Goal: Task Accomplishment & Management: Manage account settings

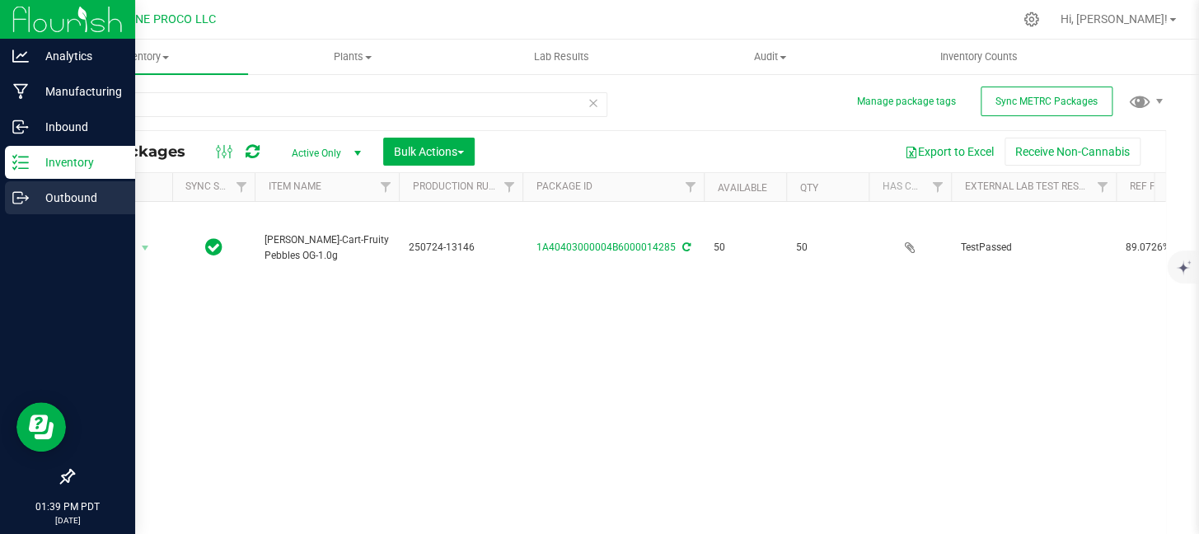
click at [29, 194] on p "Outbound" at bounding box center [78, 198] width 99 height 20
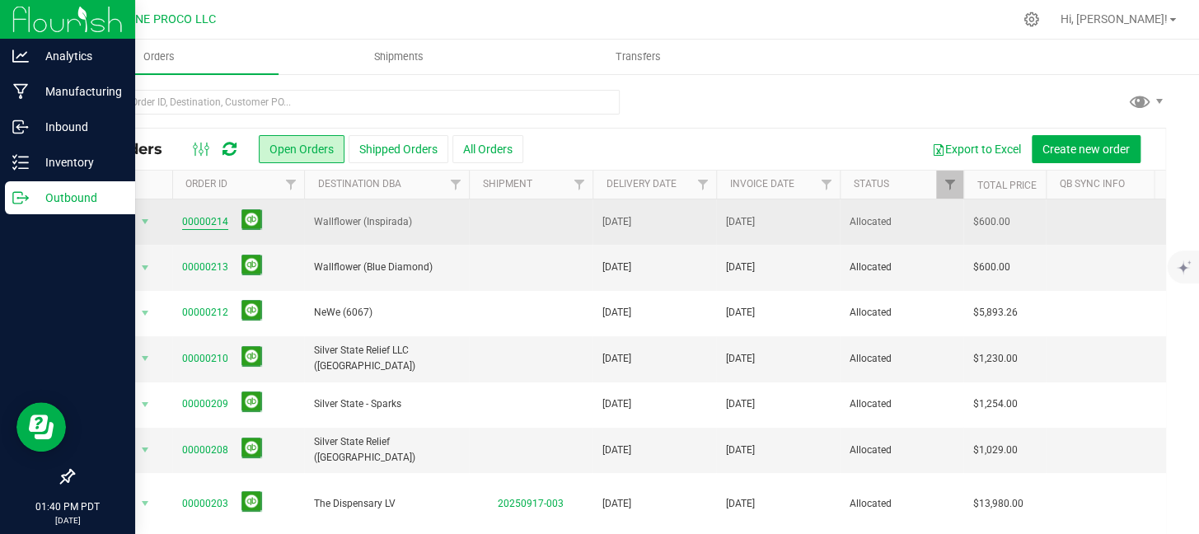
click at [214, 218] on link "00000214" at bounding box center [205, 222] width 46 height 16
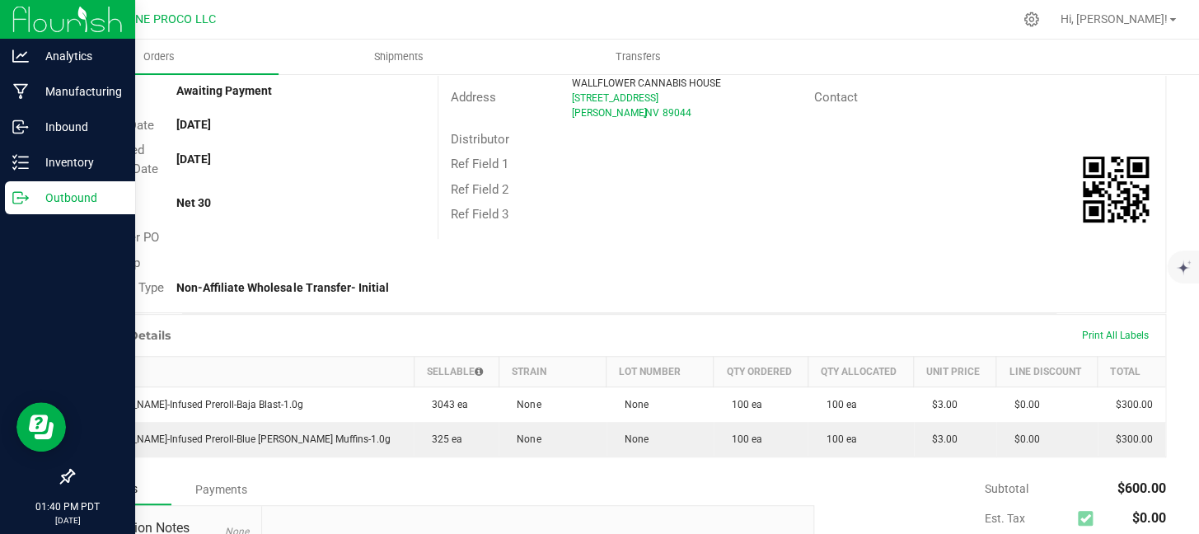
scroll to position [185, 0]
click at [1082, 340] on span "Print All Labels" at bounding box center [1115, 335] width 67 height 12
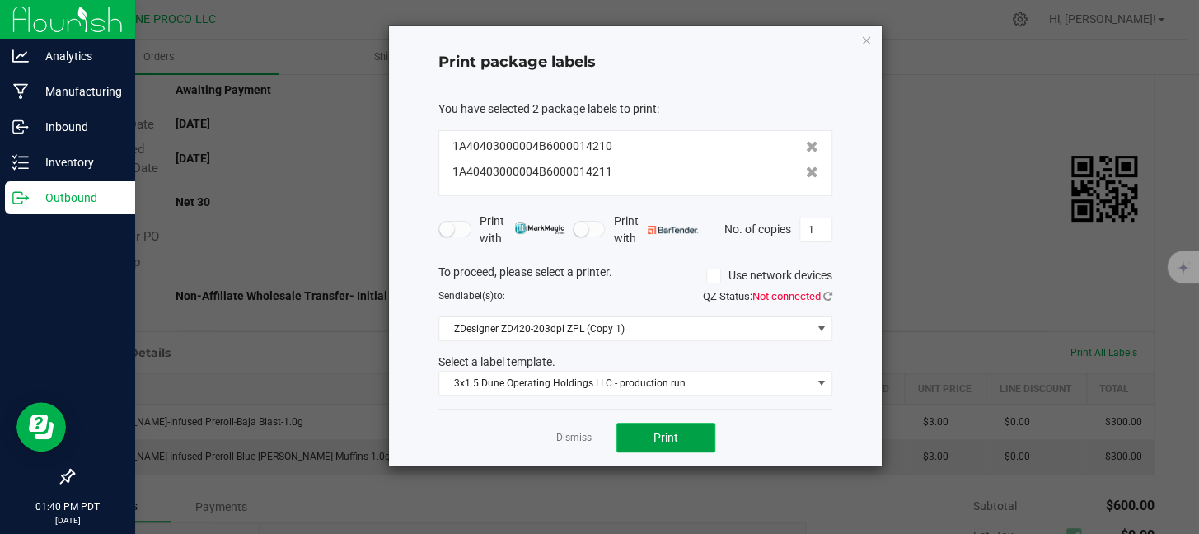
click at [678, 443] on button "Print" at bounding box center [666, 438] width 99 height 30
click at [742, 152] on div "1A40403000004B6000014210" at bounding box center [636, 146] width 366 height 17
click at [865, 36] on icon "button" at bounding box center [867, 40] width 12 height 20
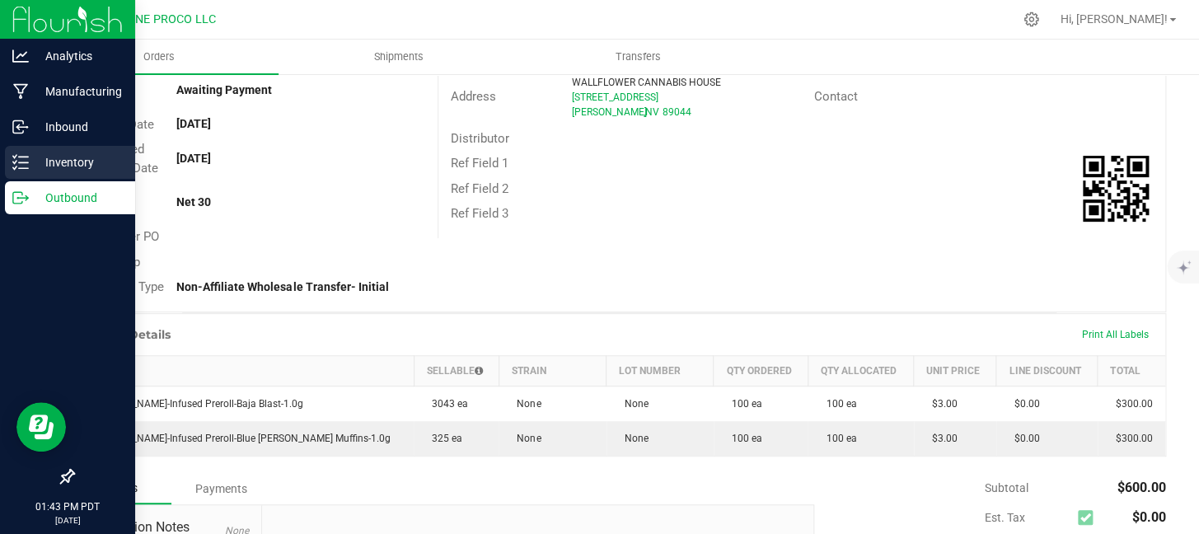
click at [16, 161] on icon at bounding box center [14, 162] width 3 height 2
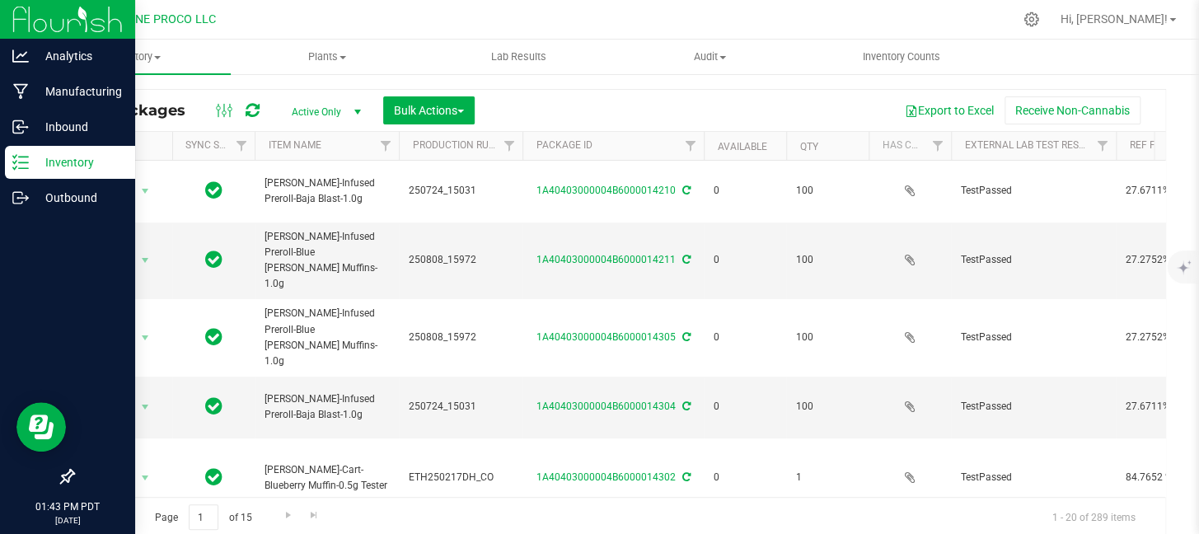
scroll to position [44, 0]
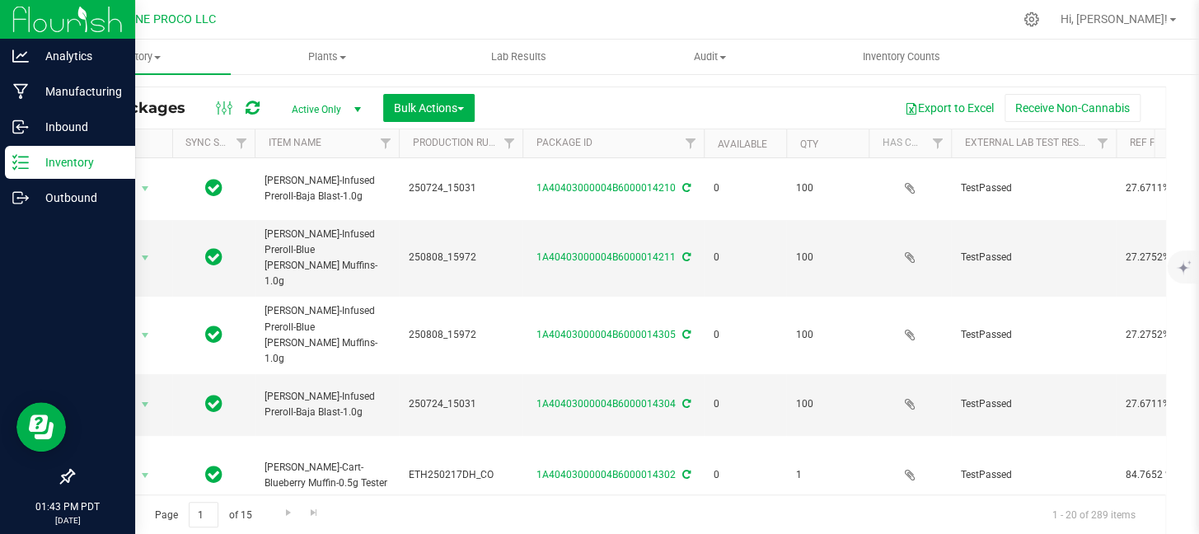
click at [80, 167] on p "Inventory" at bounding box center [78, 163] width 99 height 20
click at [106, 153] on p "Inventory" at bounding box center [78, 163] width 99 height 20
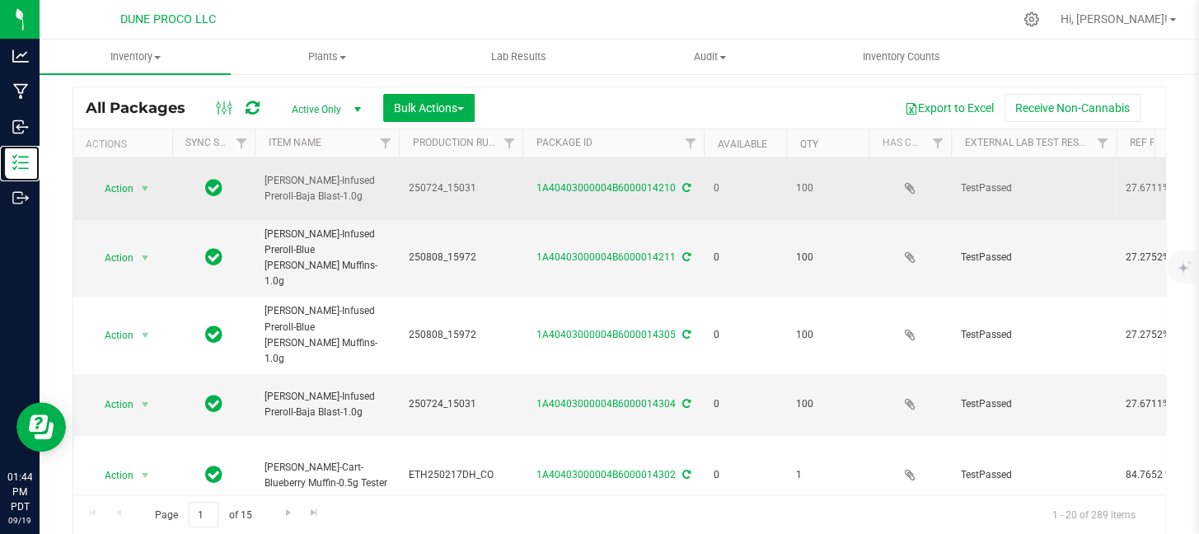
scroll to position [0, 0]
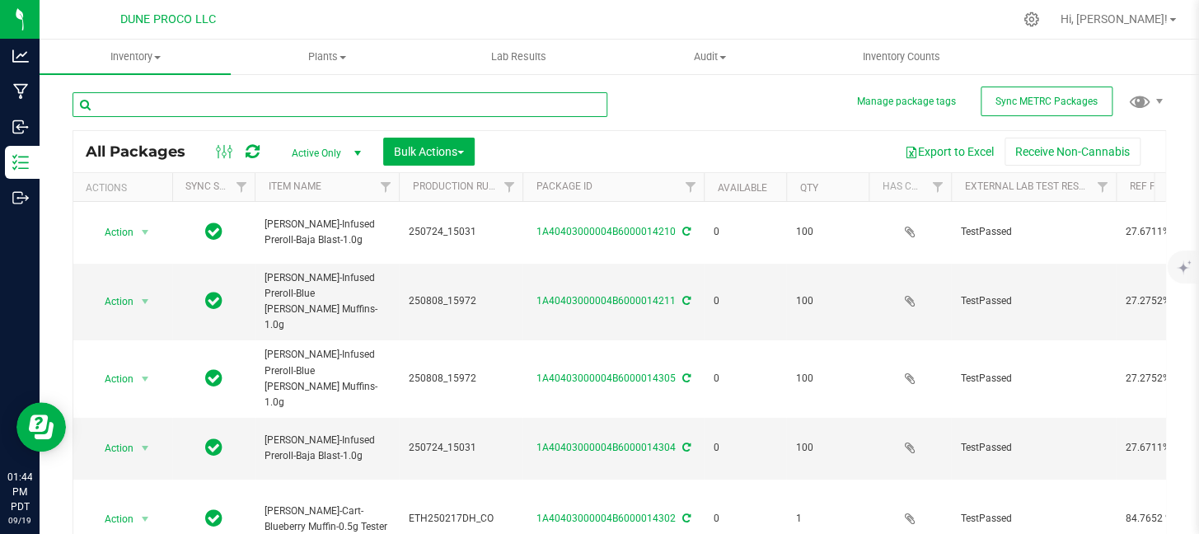
click at [326, 101] on input "text" at bounding box center [340, 104] width 535 height 25
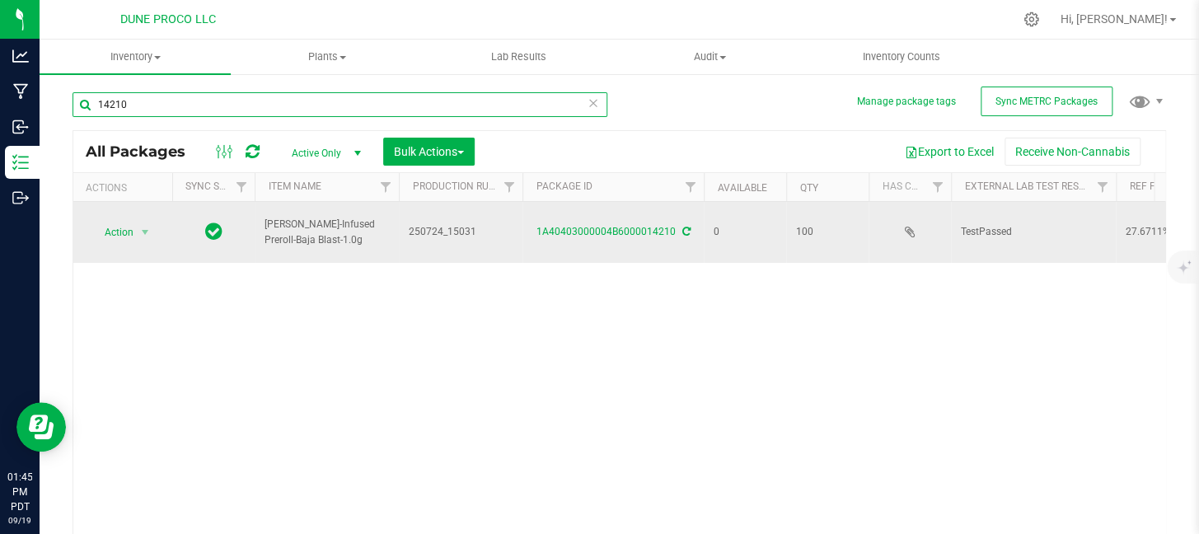
type input "14210"
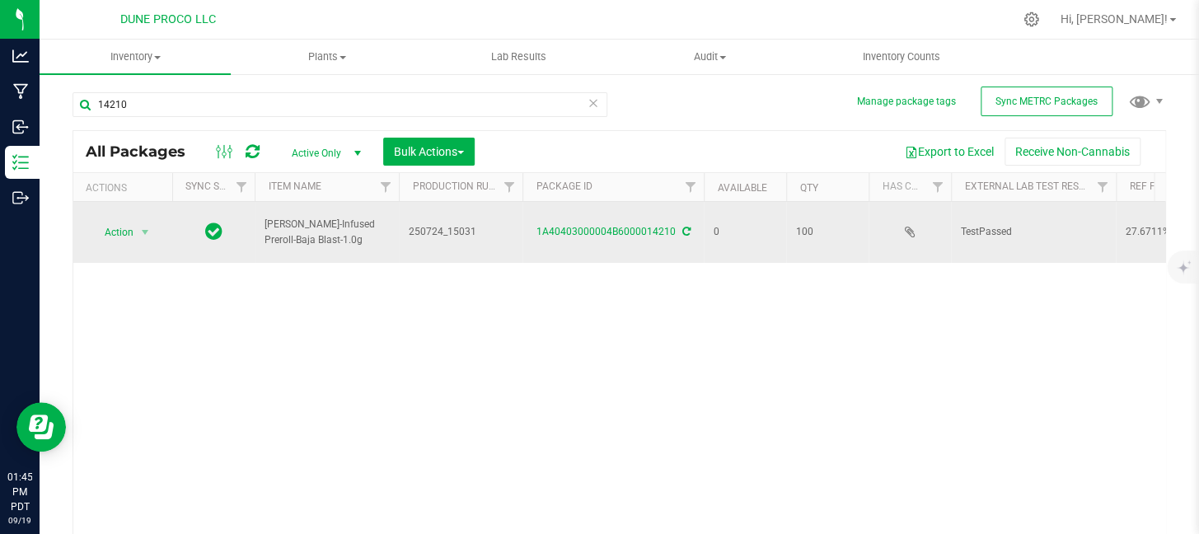
click at [591, 231] on div "1A40403000004B6000014210" at bounding box center [613, 232] width 186 height 16
click at [594, 214] on td "1A40403000004B6000014210" at bounding box center [613, 232] width 181 height 61
click at [590, 226] on link "1A40403000004B6000014210" at bounding box center [606, 232] width 139 height 12
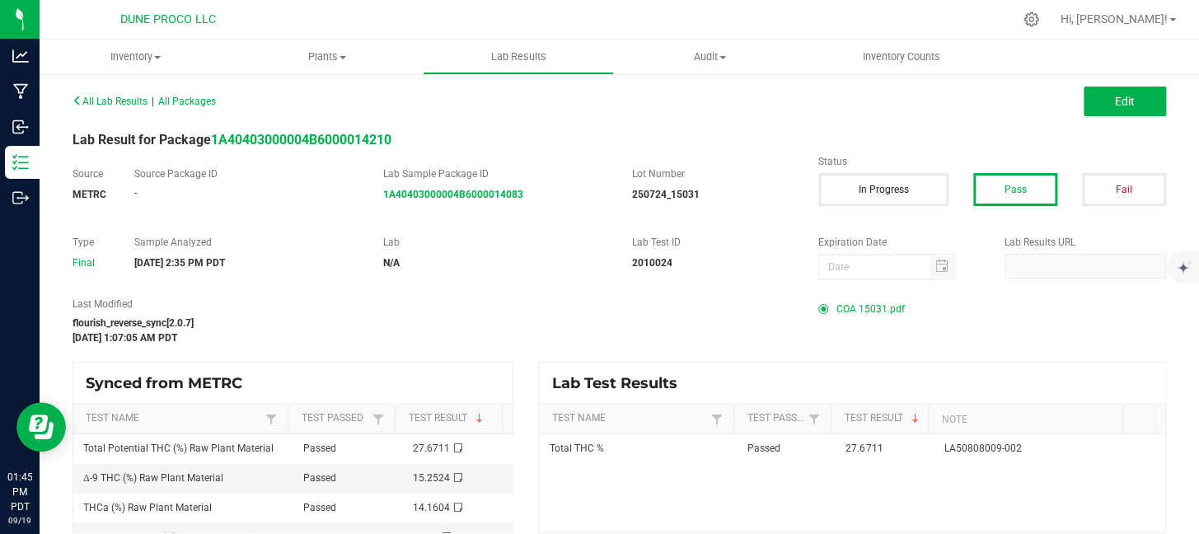
click at [860, 305] on span "COA 15031.pdf" at bounding box center [871, 309] width 68 height 25
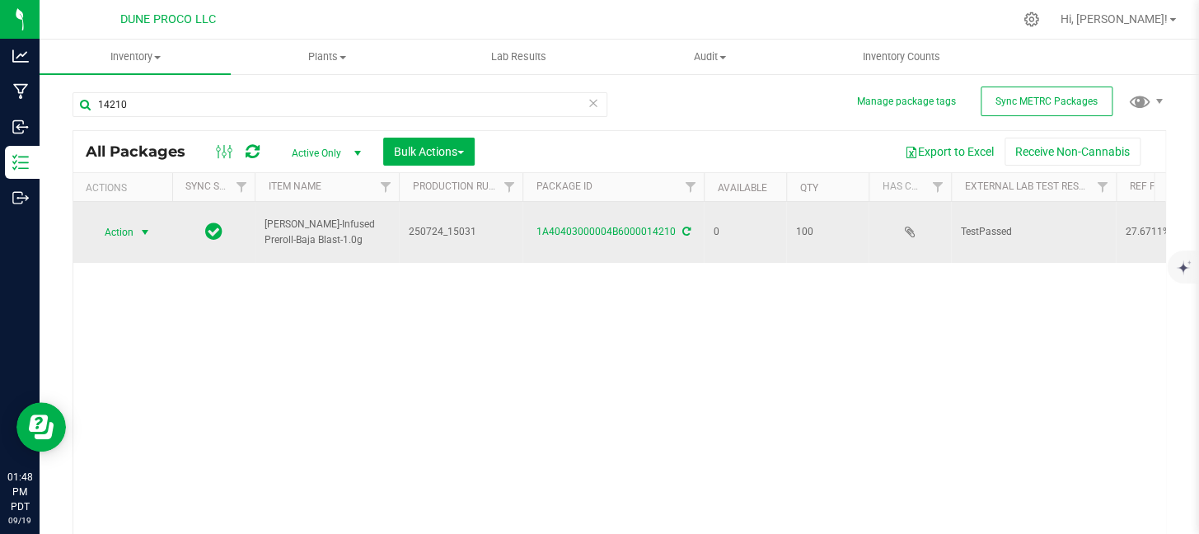
click at [106, 223] on span "Action" at bounding box center [112, 232] width 45 height 23
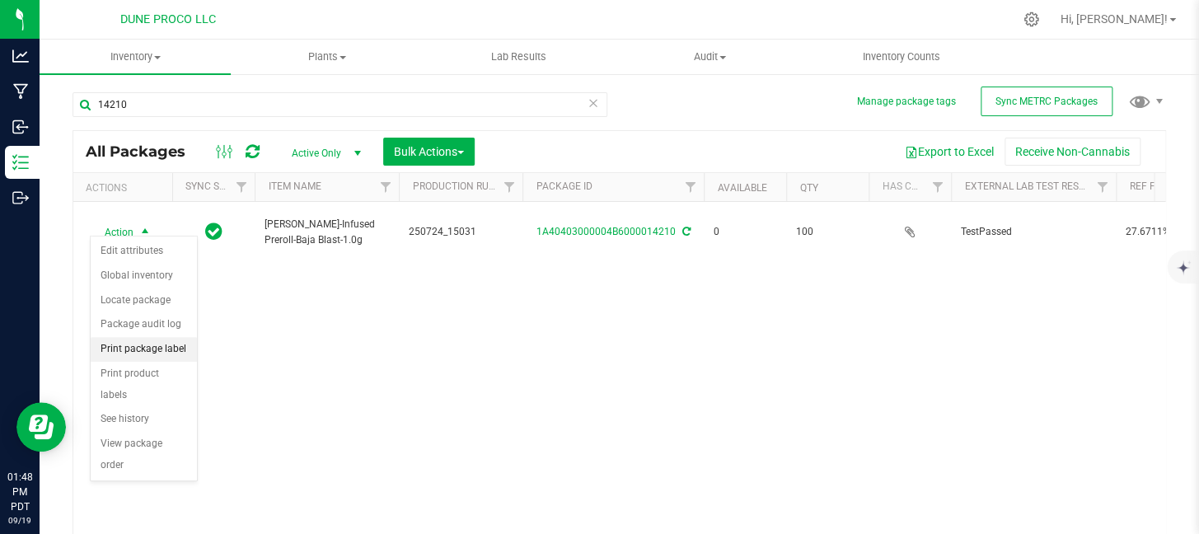
click at [151, 350] on li "Print package label" at bounding box center [144, 349] width 106 height 25
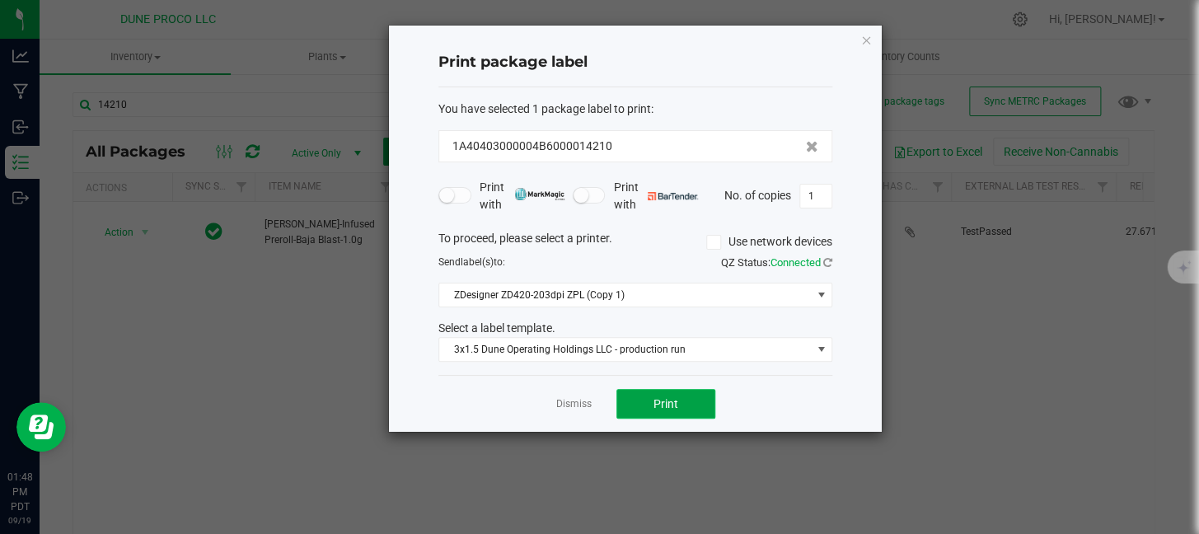
click at [669, 405] on span "Print" at bounding box center [666, 403] width 25 height 13
click at [809, 197] on input "1" at bounding box center [815, 196] width 31 height 23
type input "100"
click at [868, 41] on icon "button" at bounding box center [867, 40] width 12 height 20
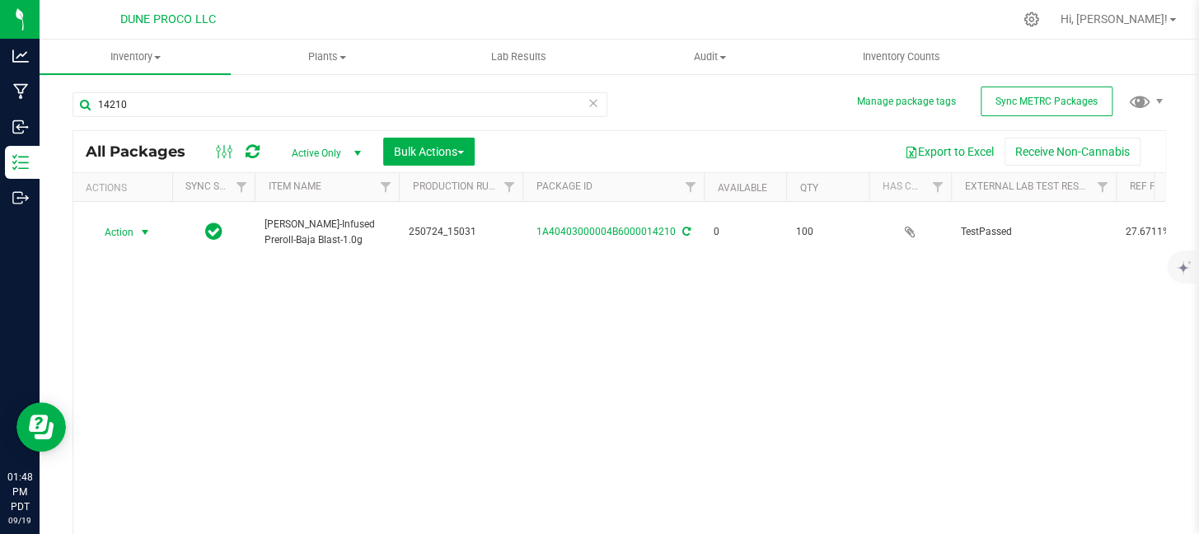
click at [519, 117] on div "14210" at bounding box center [340, 111] width 535 height 38
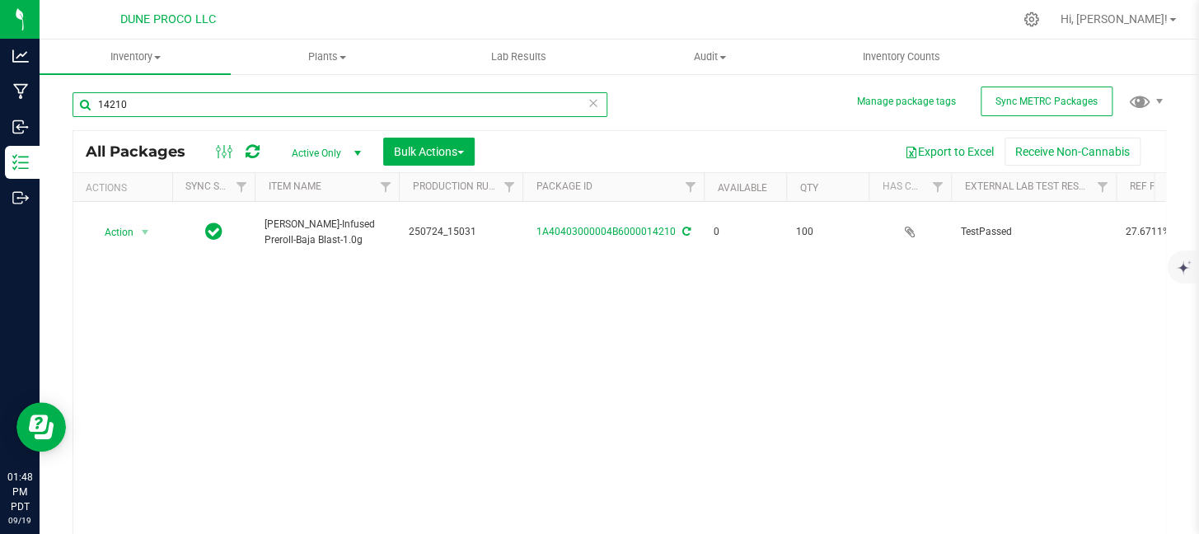
click at [528, 113] on input "14210" at bounding box center [340, 104] width 535 height 25
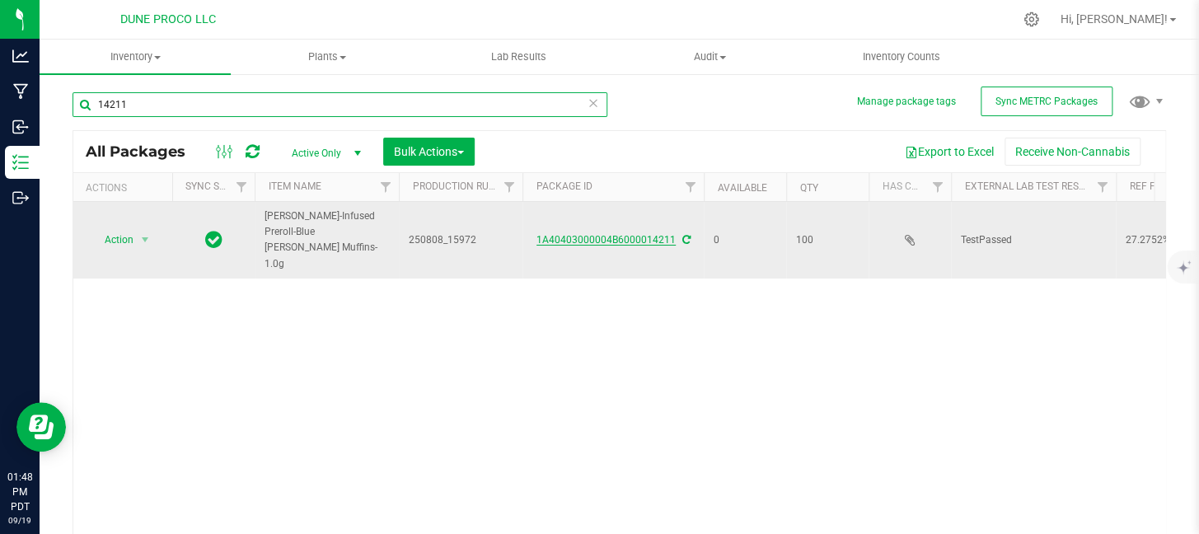
type input "14211"
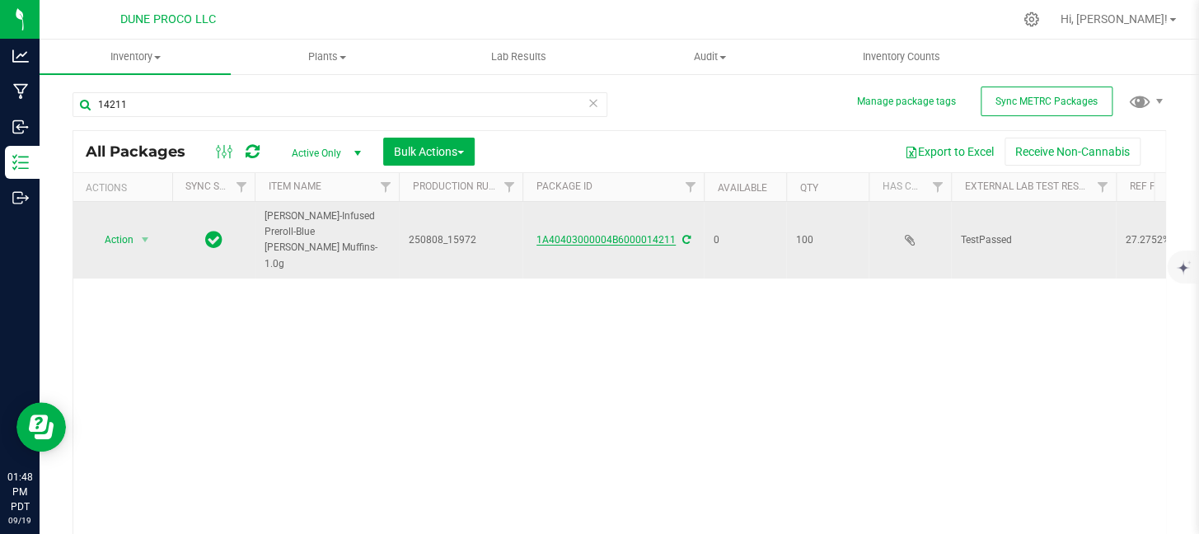
click at [623, 234] on link "1A40403000004B6000014211" at bounding box center [606, 240] width 139 height 12
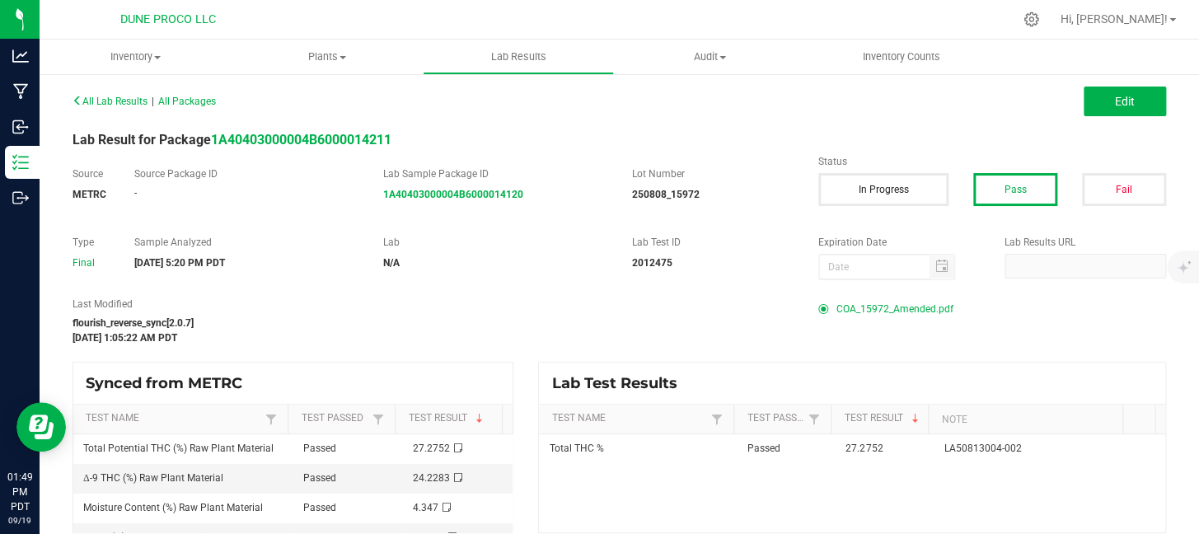
click at [915, 312] on span "COA_15972_Amended.pdf" at bounding box center [895, 309] width 117 height 25
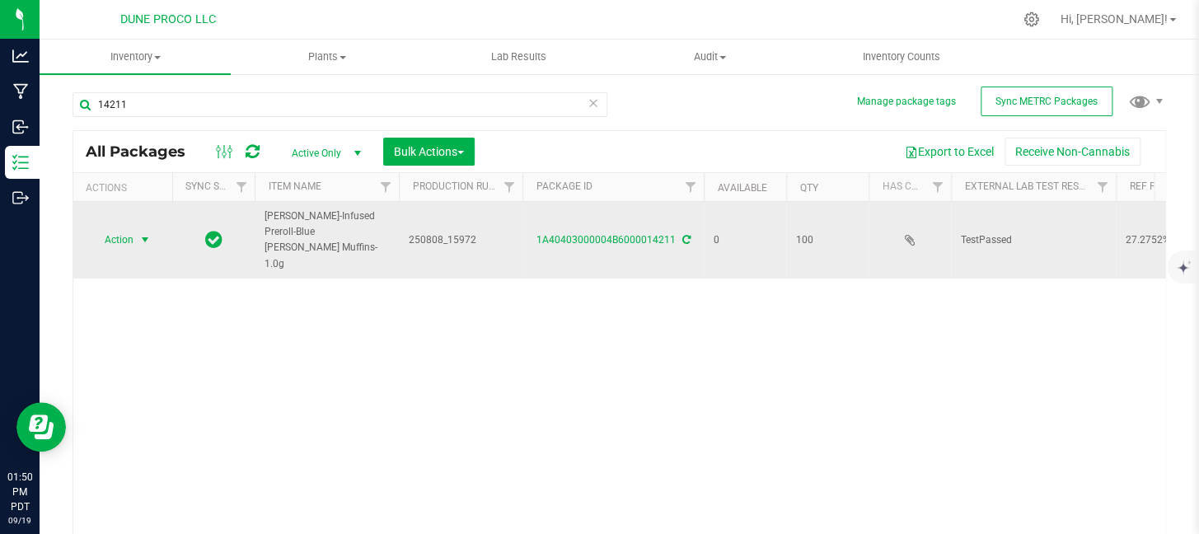
click at [127, 228] on span "Action" at bounding box center [112, 239] width 45 height 23
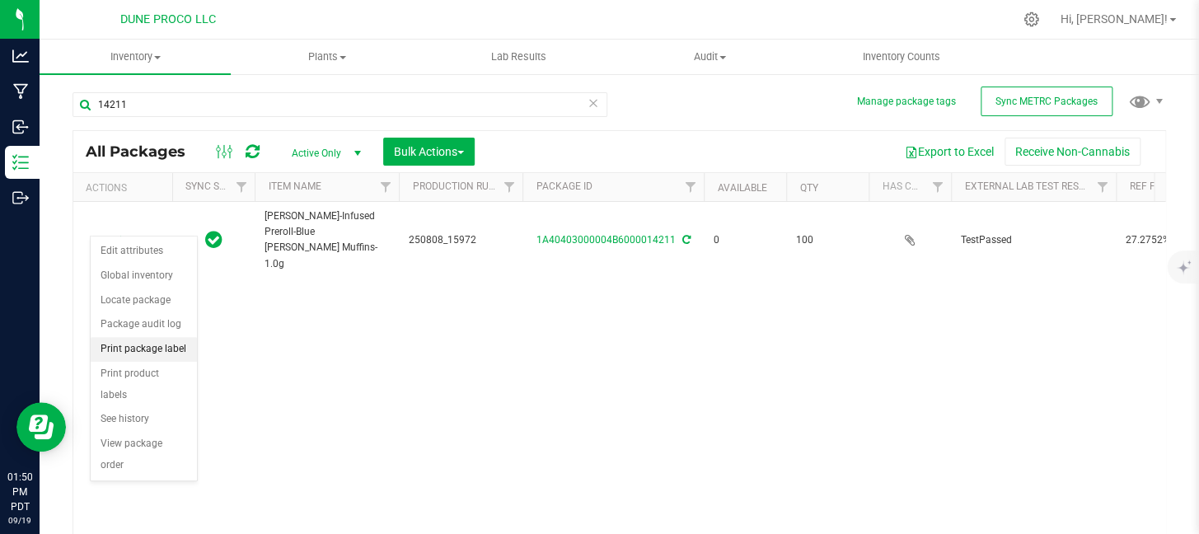
click at [125, 337] on li "Print package label" at bounding box center [144, 349] width 106 height 25
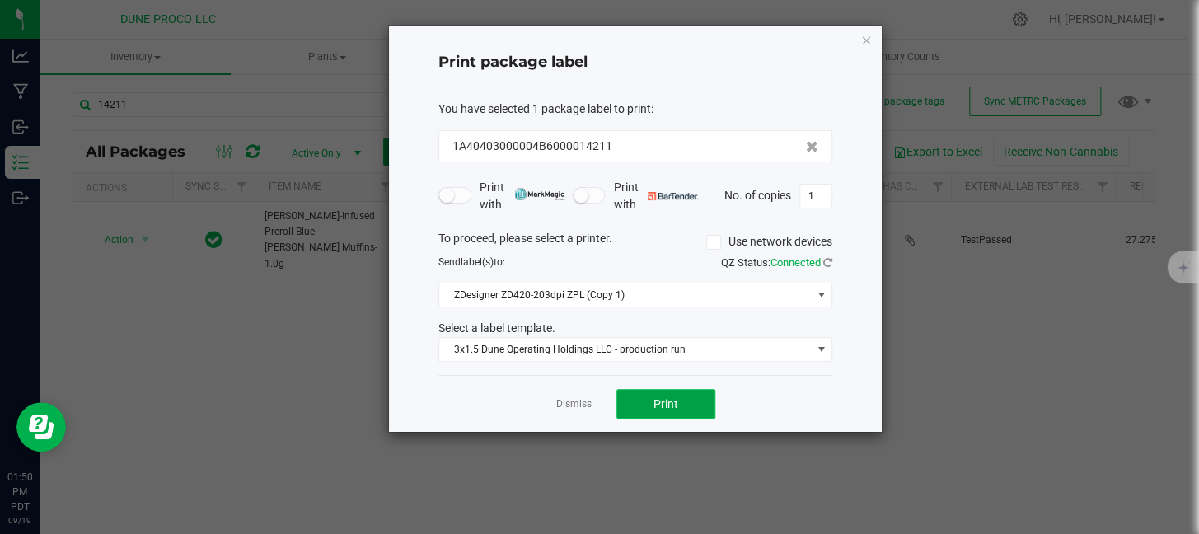
click at [676, 406] on span "Print" at bounding box center [666, 403] width 25 height 13
click at [866, 36] on icon "button" at bounding box center [867, 40] width 12 height 20
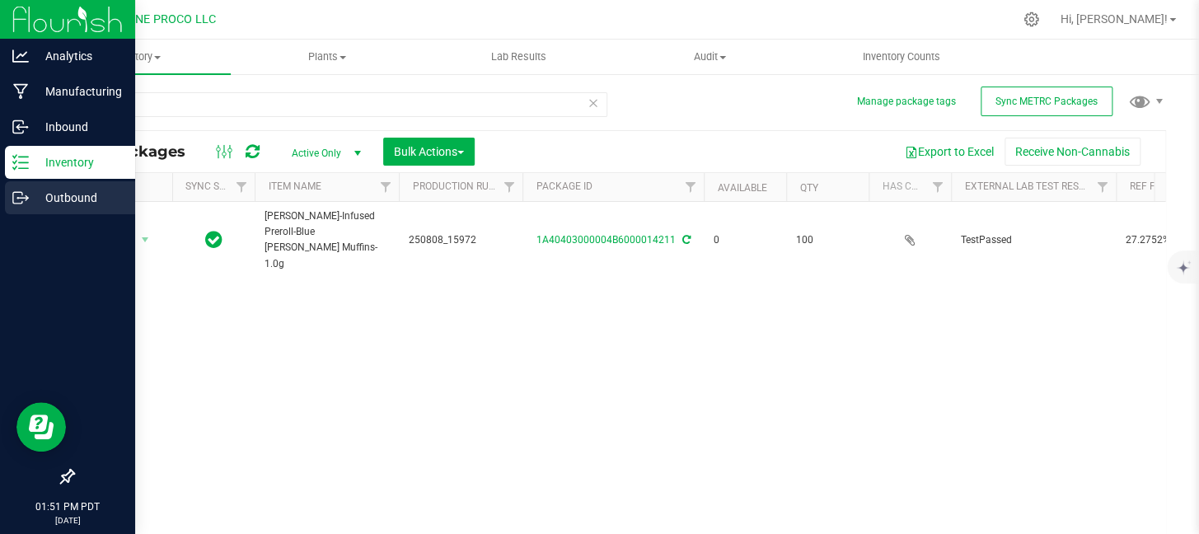
click at [16, 204] on icon at bounding box center [20, 198] width 16 height 16
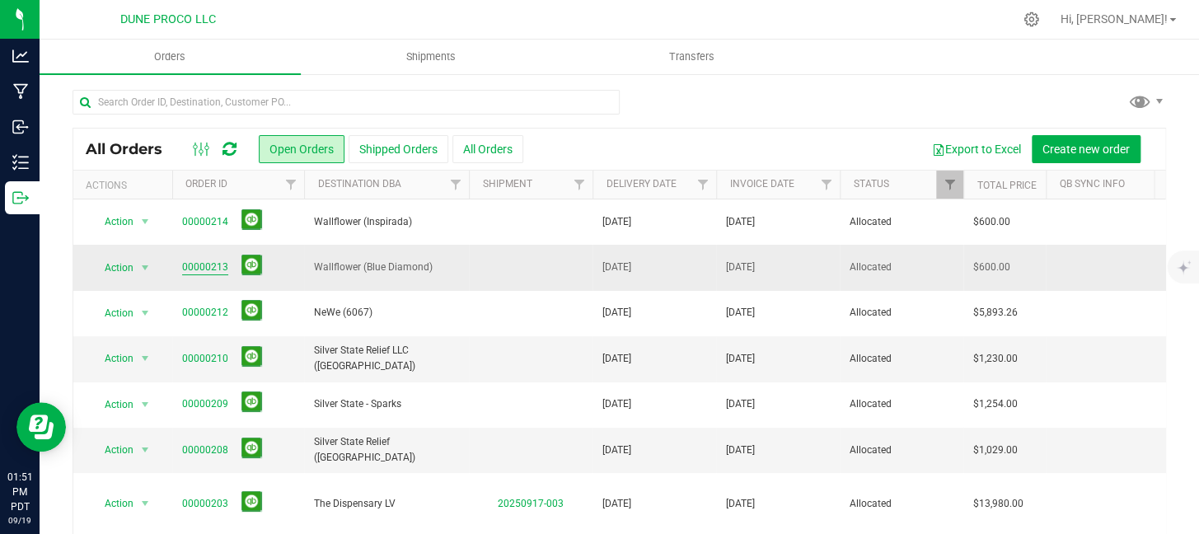
click at [197, 265] on link "00000213" at bounding box center [205, 268] width 46 height 16
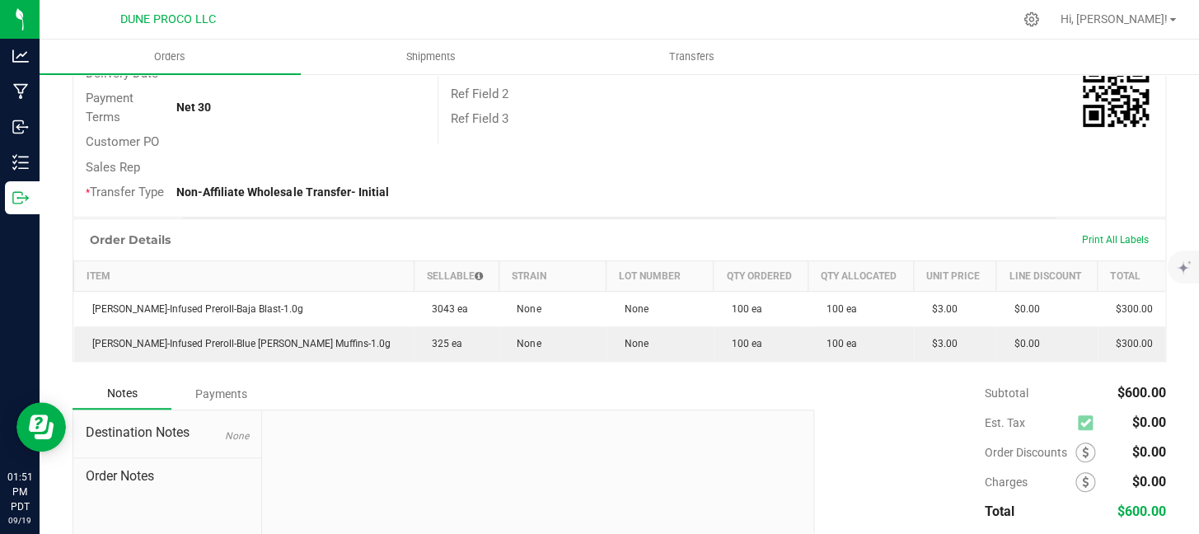
scroll to position [281, 0]
click at [1118, 244] on span "Print All Labels" at bounding box center [1115, 238] width 67 height 12
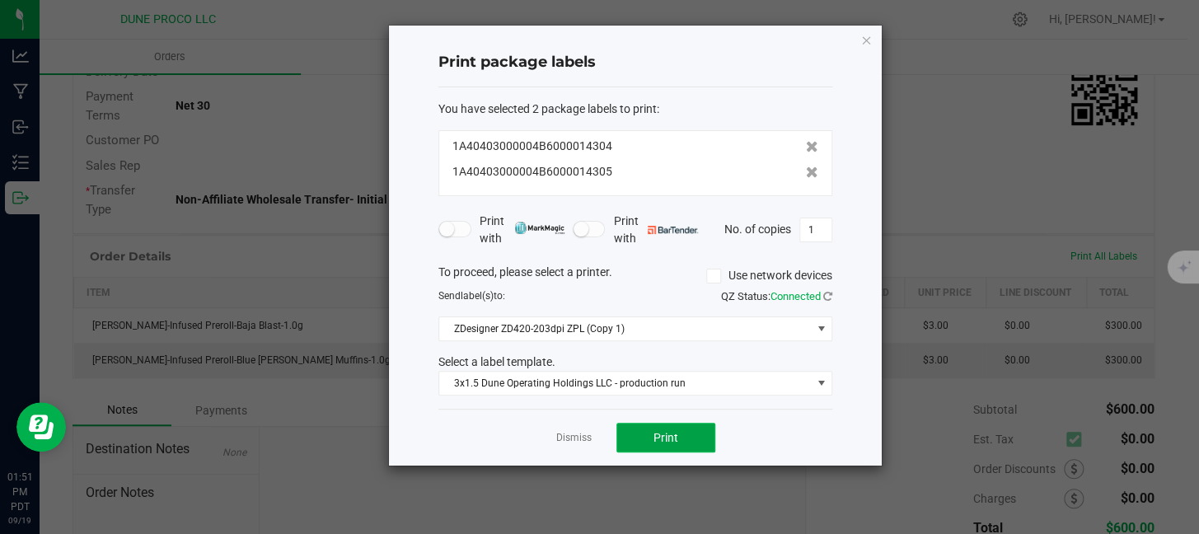
click at [691, 437] on button "Print" at bounding box center [666, 438] width 99 height 30
click at [872, 41] on div "Print package labels You have selected 2 package labels to print : 1A4040300000…" at bounding box center [635, 246] width 493 height 440
click at [865, 41] on icon "button" at bounding box center [867, 40] width 12 height 20
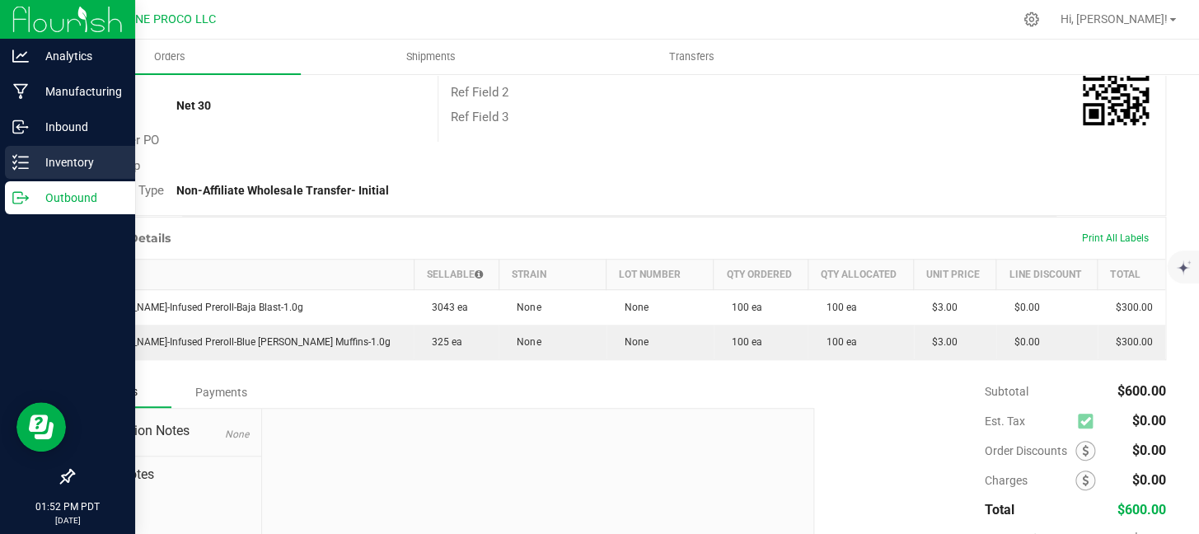
click at [22, 158] on icon at bounding box center [20, 162] width 16 height 16
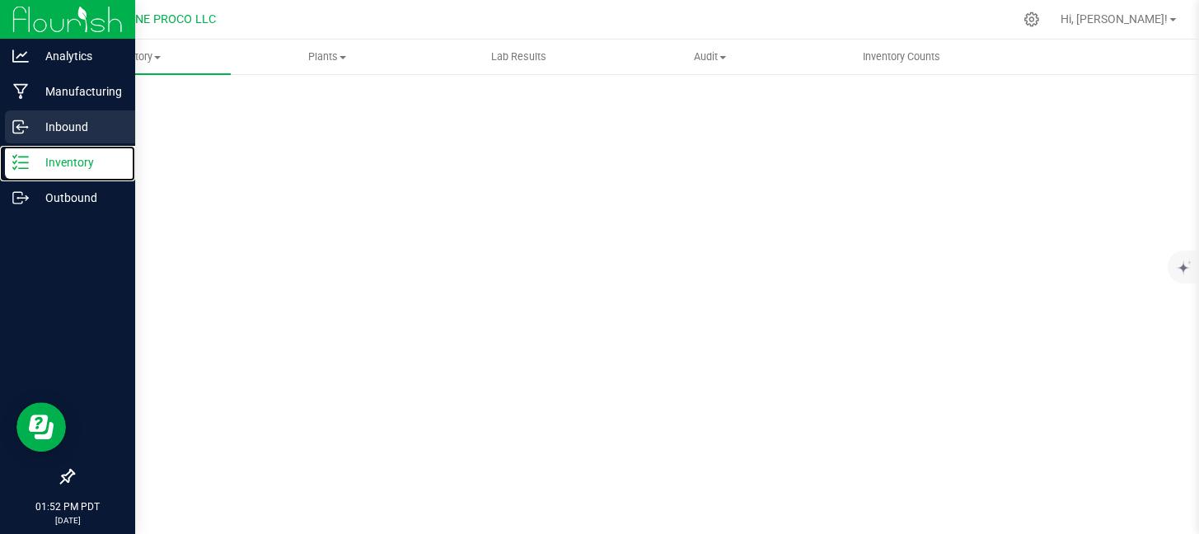
scroll to position [41, 0]
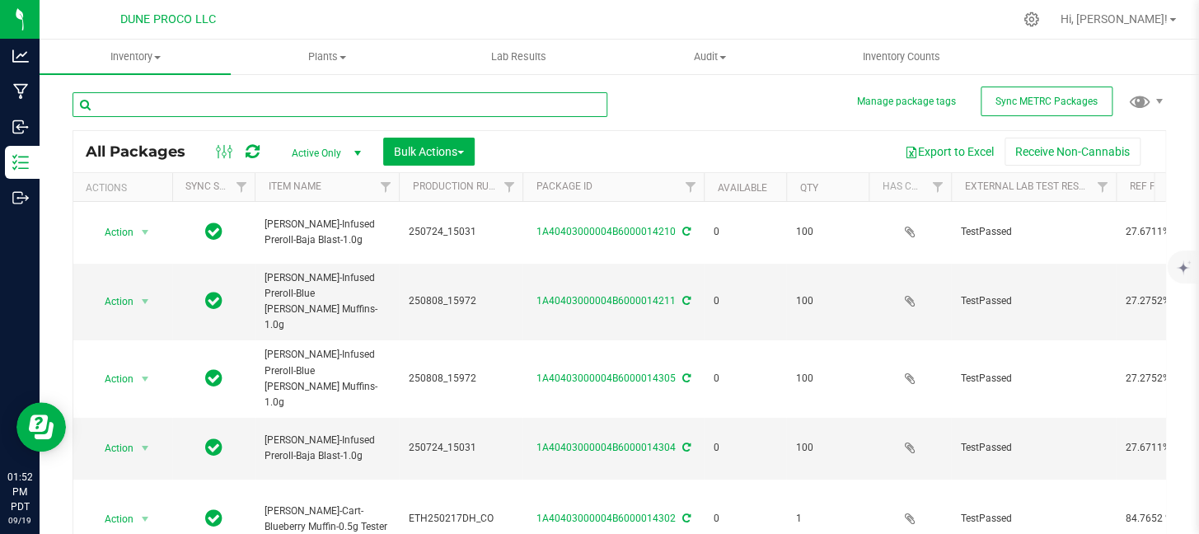
click at [162, 110] on input "text" at bounding box center [340, 104] width 535 height 25
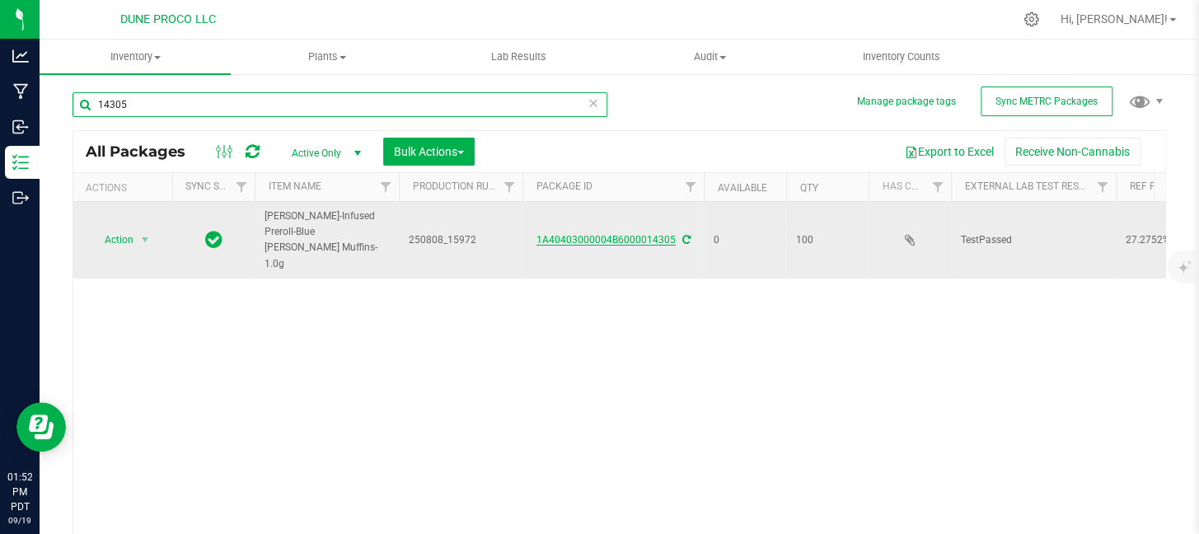
type input "14305"
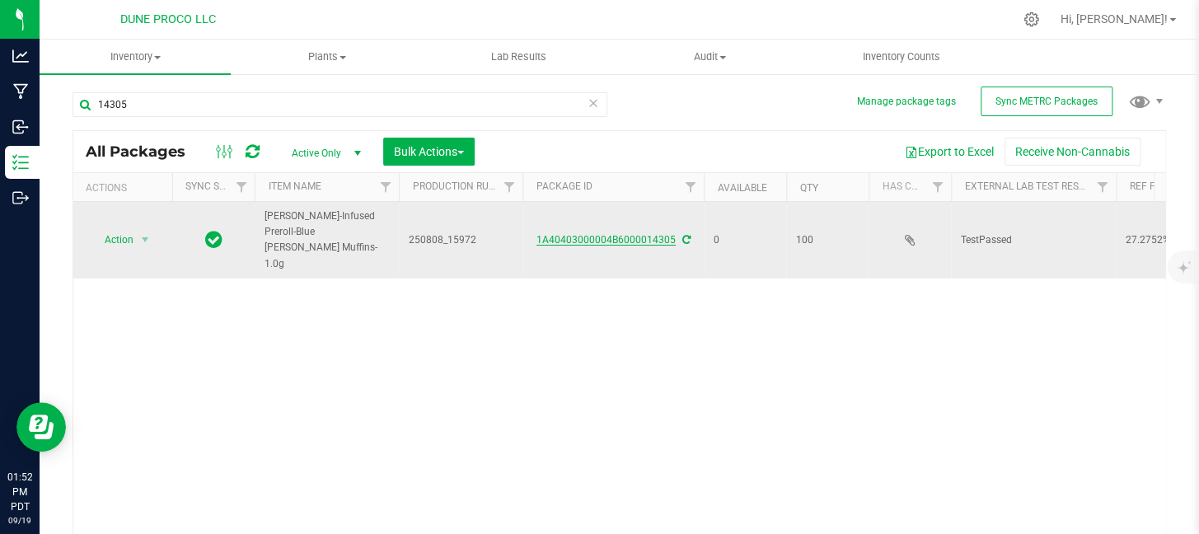
click at [558, 234] on link "1A40403000004B6000014305" at bounding box center [606, 240] width 139 height 12
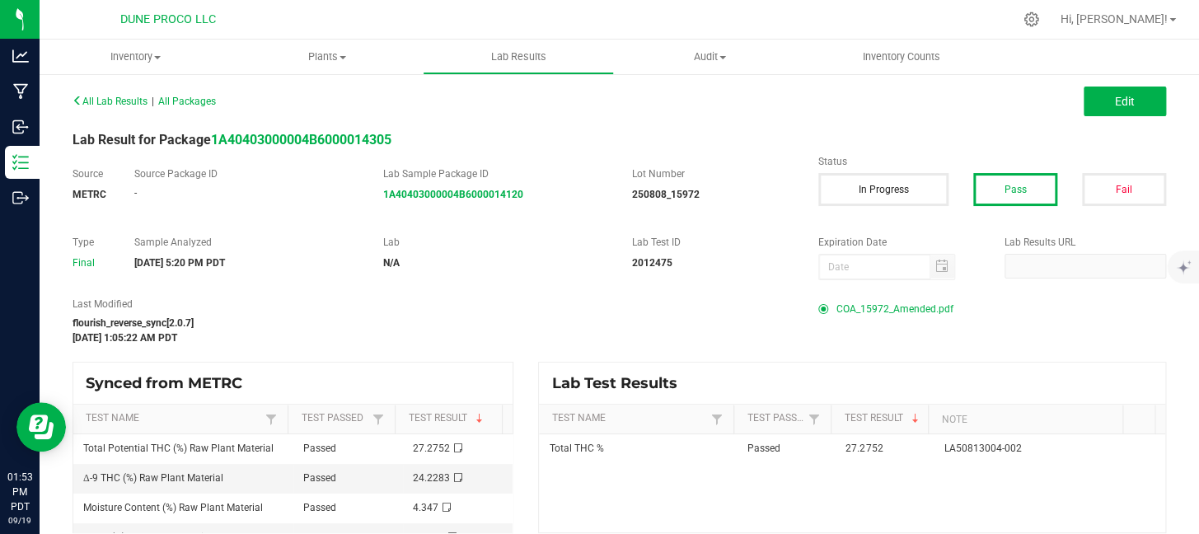
click at [883, 306] on span "COA_15972_Amended.pdf" at bounding box center [895, 309] width 117 height 25
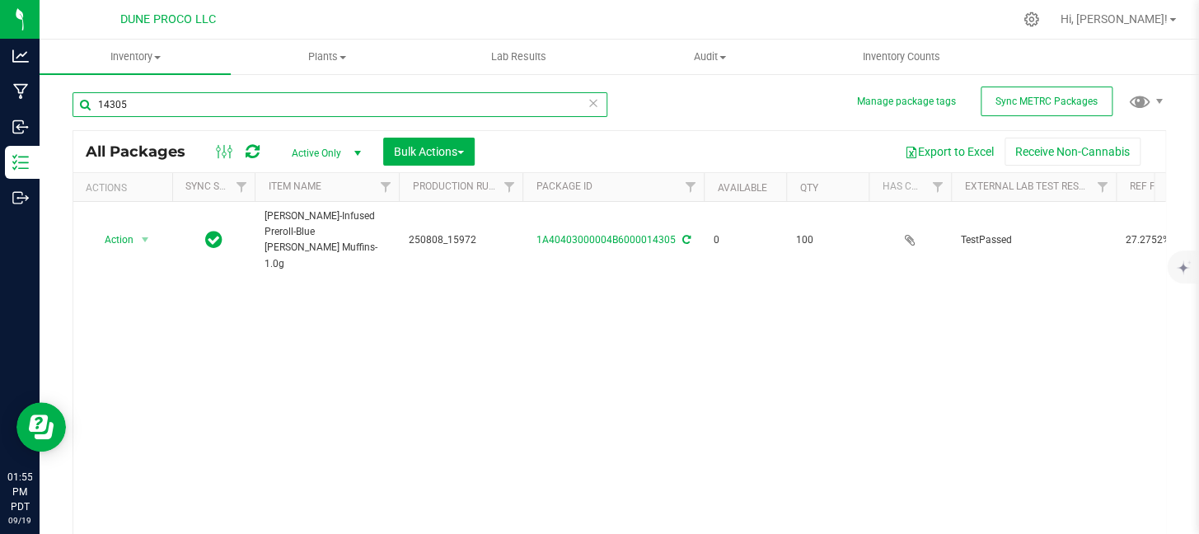
click at [189, 109] on input "14305" at bounding box center [340, 104] width 535 height 25
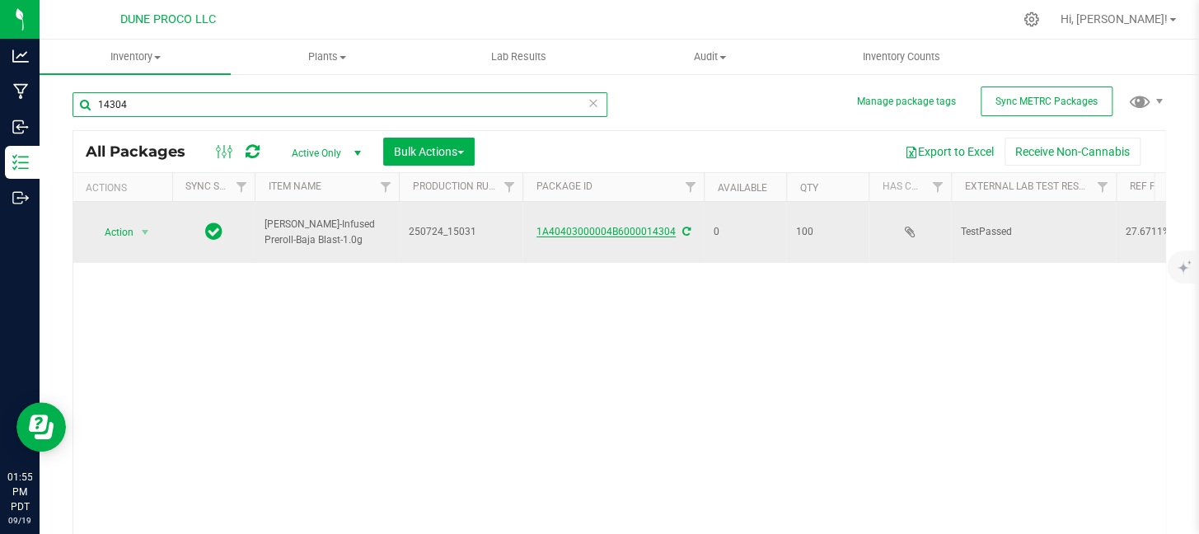
type input "14304"
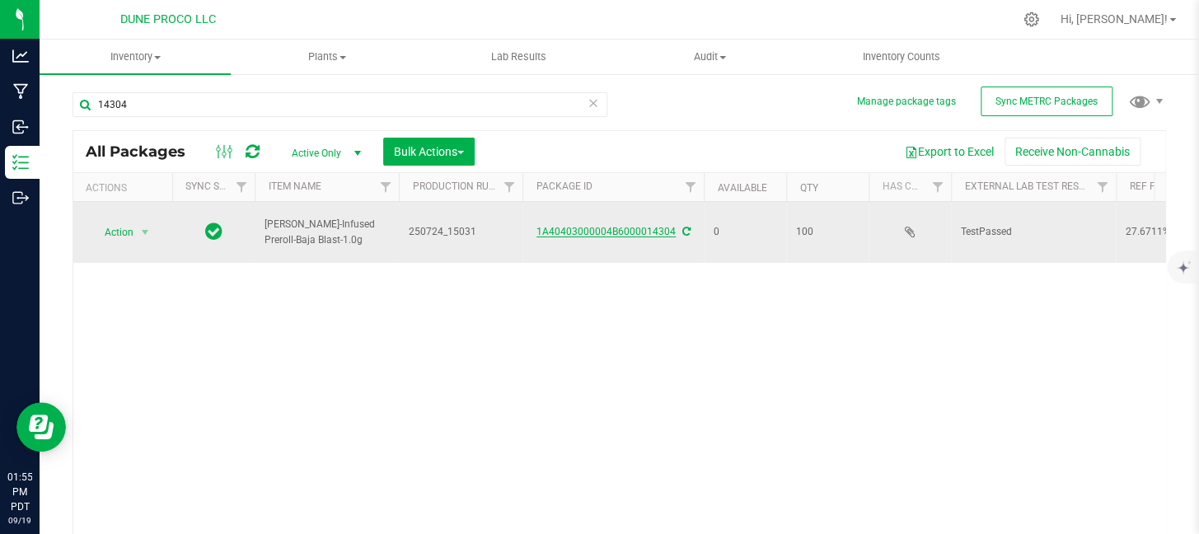
click at [613, 226] on link "1A40403000004B6000014304" at bounding box center [606, 232] width 139 height 12
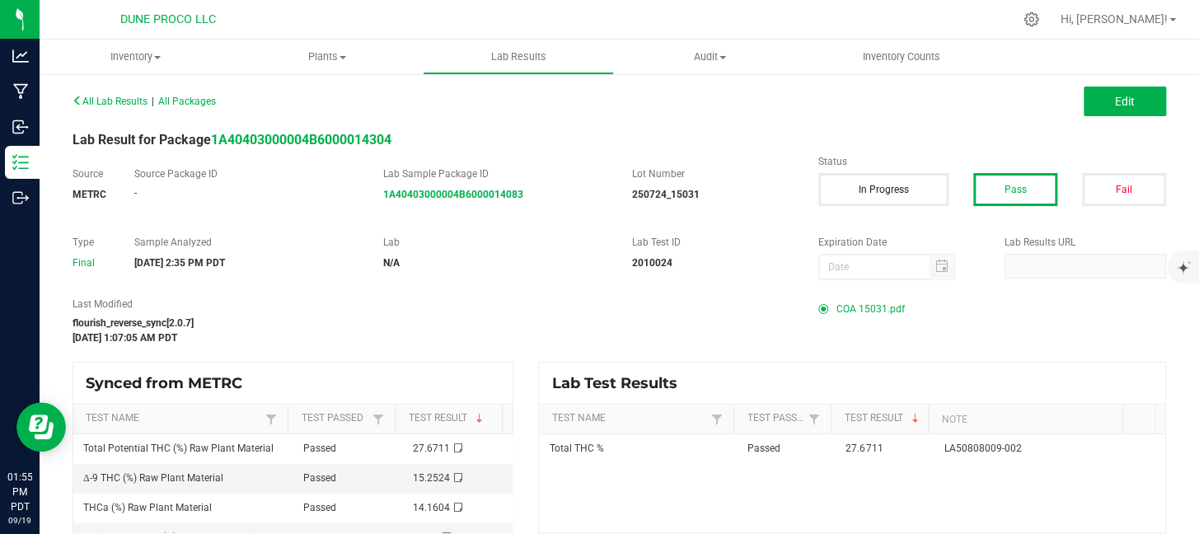
click at [847, 308] on span "COA 15031.pdf" at bounding box center [871, 309] width 68 height 25
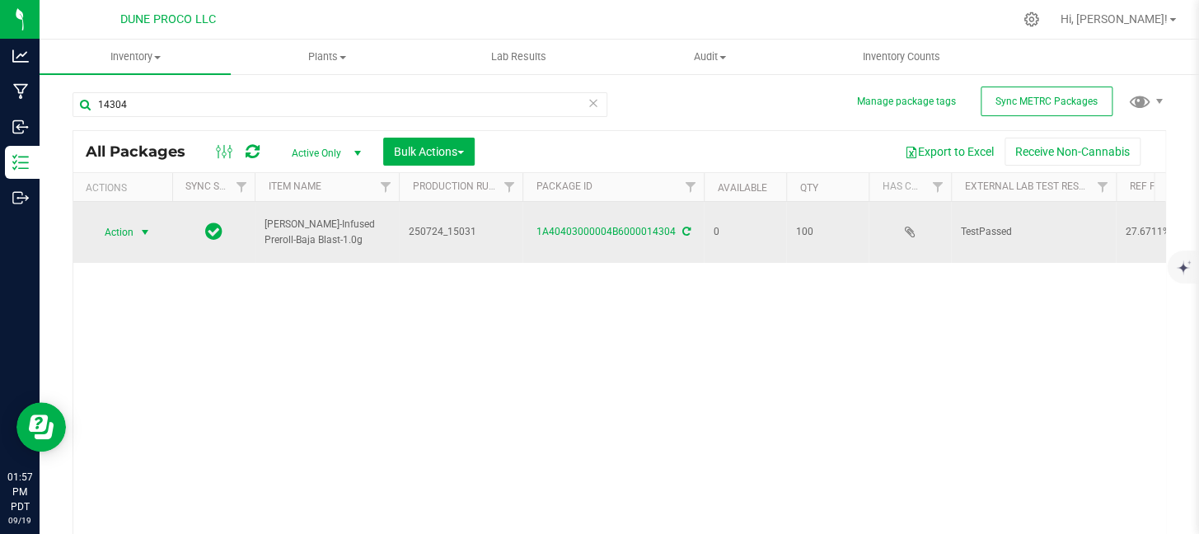
click at [121, 221] on span "Action" at bounding box center [112, 232] width 45 height 23
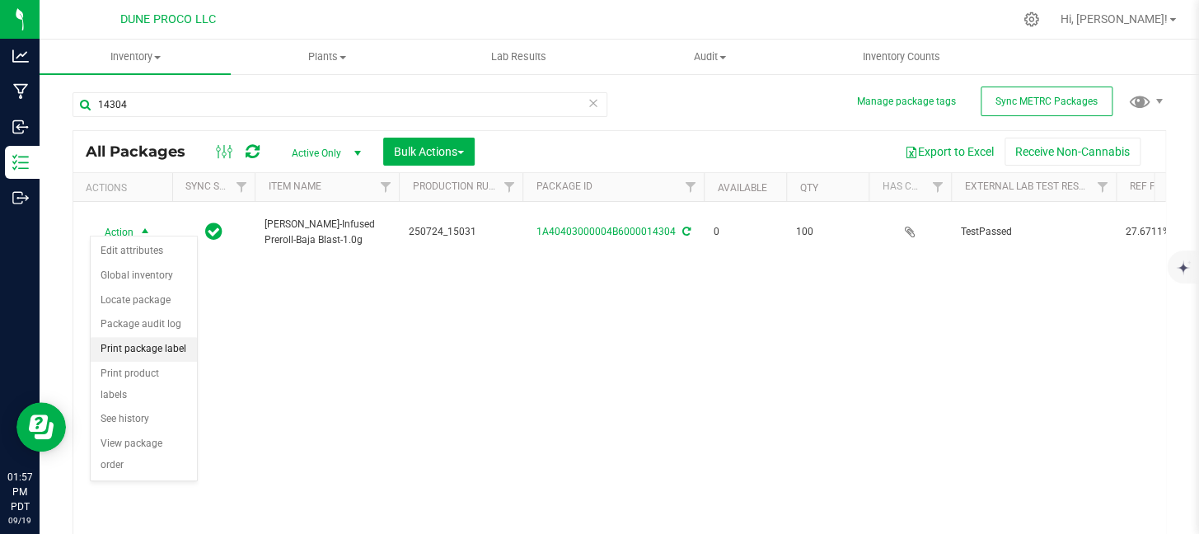
click at [115, 355] on li "Print package label" at bounding box center [144, 349] width 106 height 25
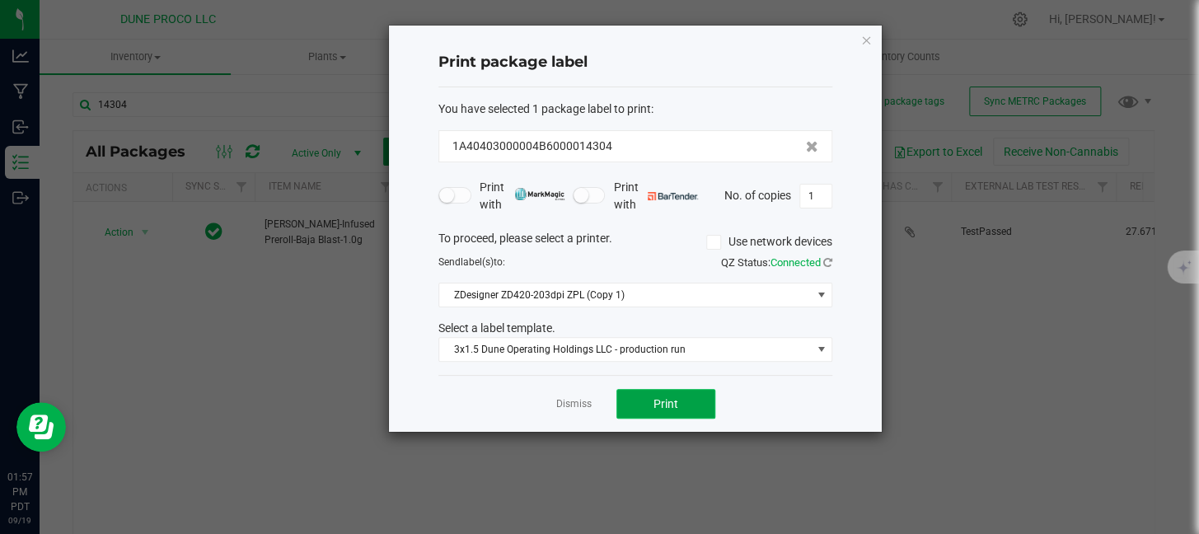
click at [642, 403] on button "Print" at bounding box center [666, 404] width 99 height 30
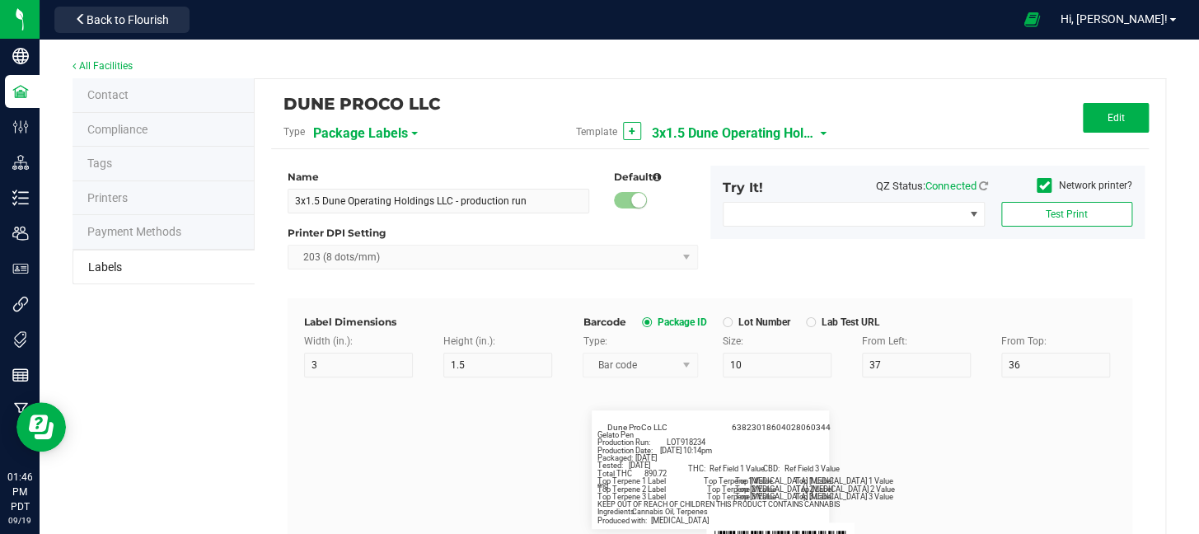
scroll to position [1244, 0]
click at [1093, 117] on button "Edit" at bounding box center [1116, 118] width 66 height 30
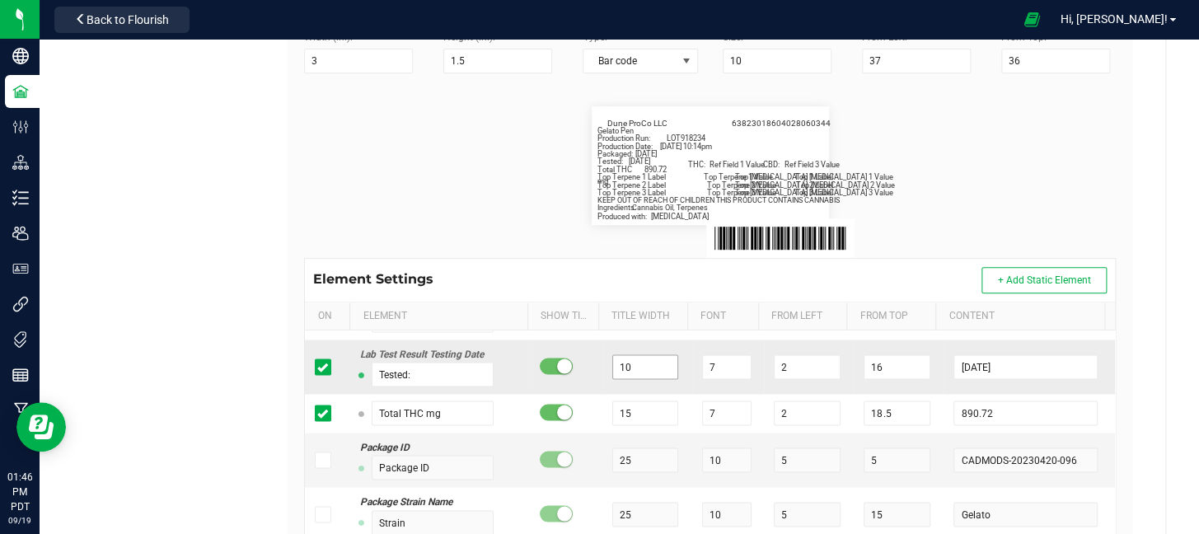
scroll to position [1358, 0]
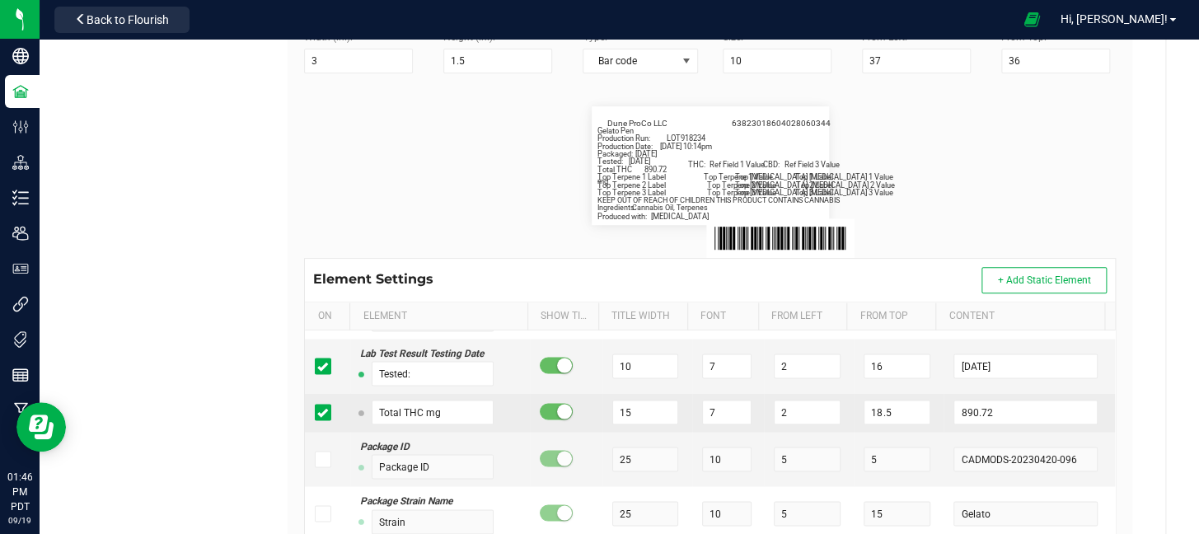
click at [327, 411] on span at bounding box center [323, 412] width 16 height 16
click at [0, 0] on input "checkbox" at bounding box center [0, 0] width 0 height 0
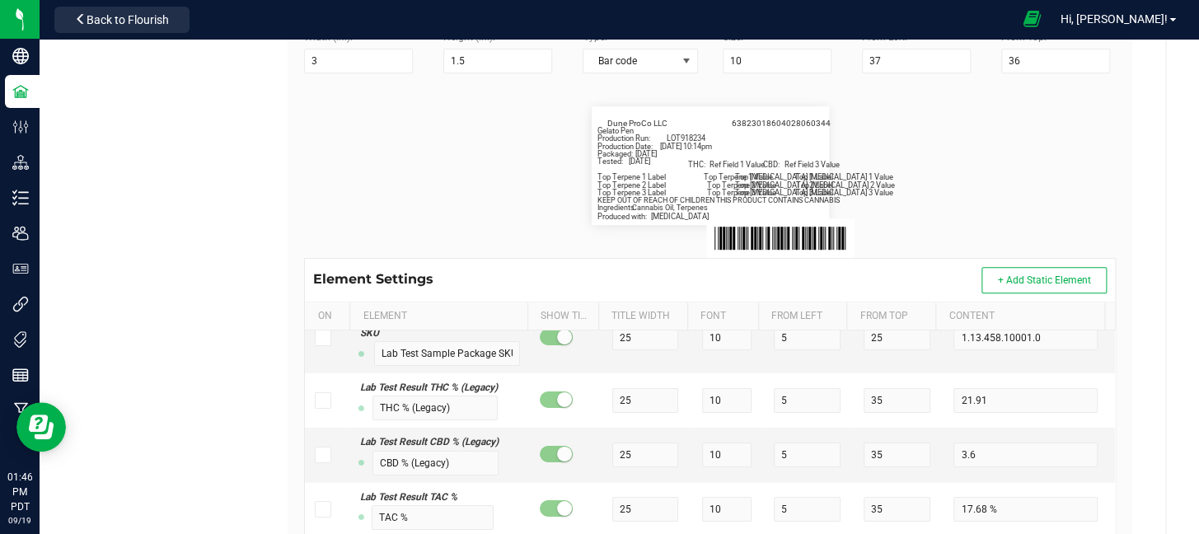
scroll to position [1325, 0]
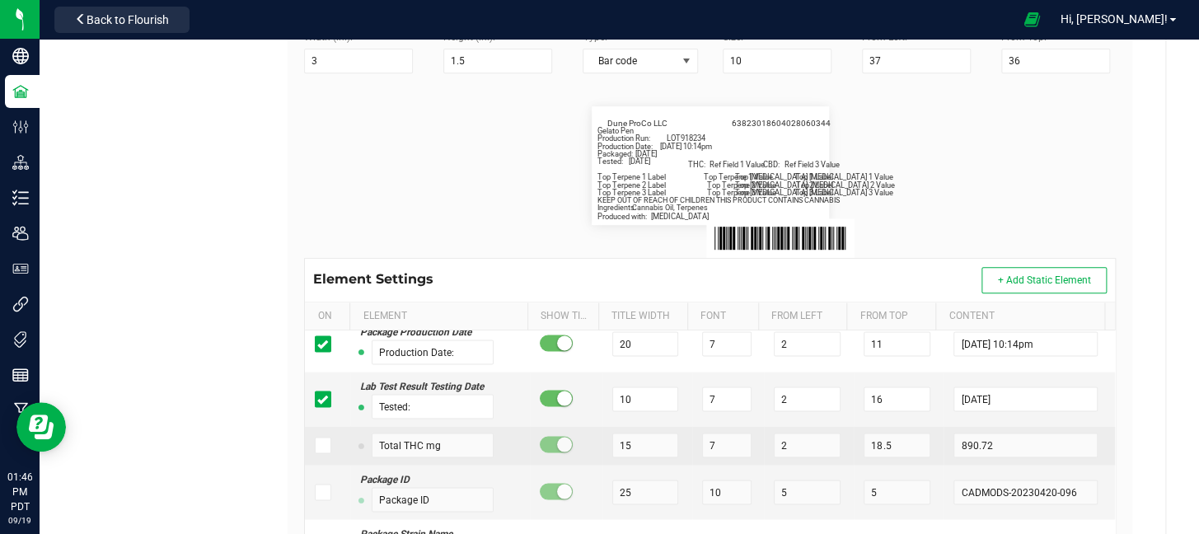
click at [324, 445] on icon at bounding box center [322, 445] width 11 height 0
click at [0, 0] on input "checkbox" at bounding box center [0, 0] width 0 height 0
click at [983, 447] on input "890.72" at bounding box center [1025, 445] width 143 height 25
type input "8"
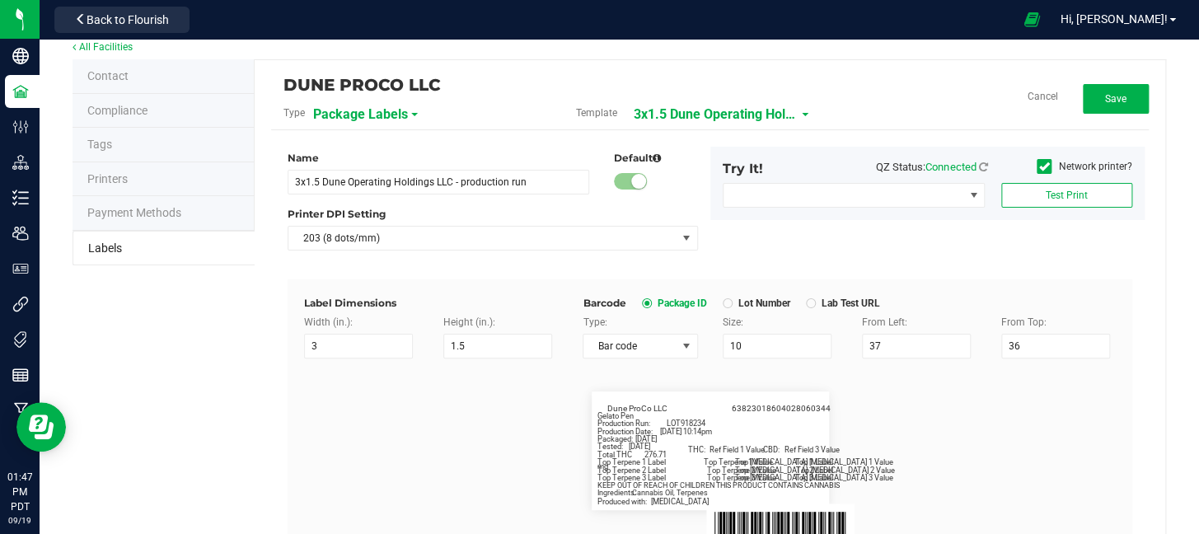
scroll to position [16, 0]
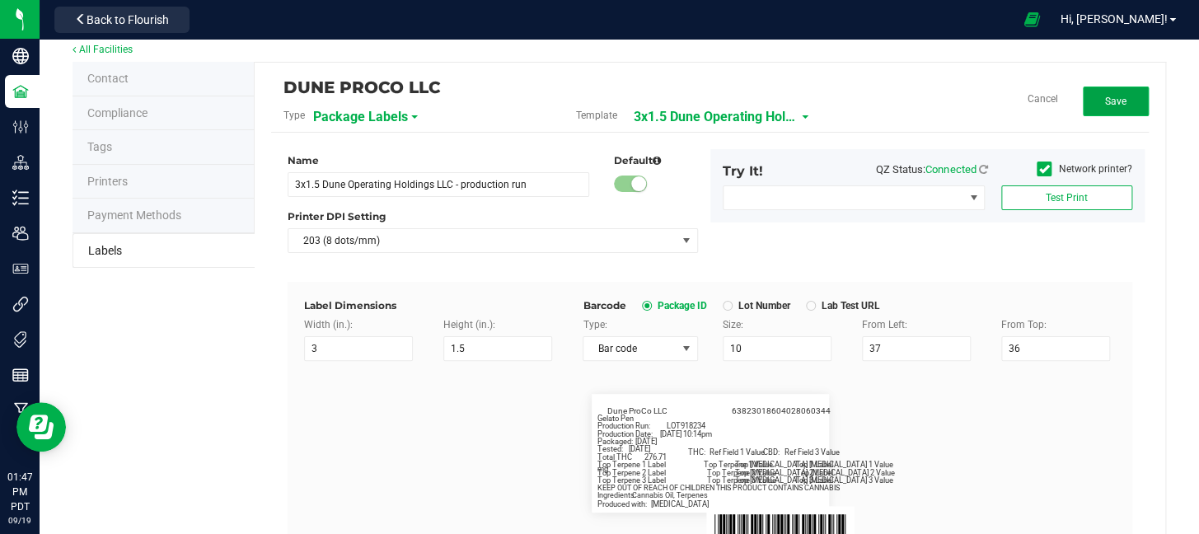
click at [1103, 90] on button "Save" at bounding box center [1116, 102] width 66 height 30
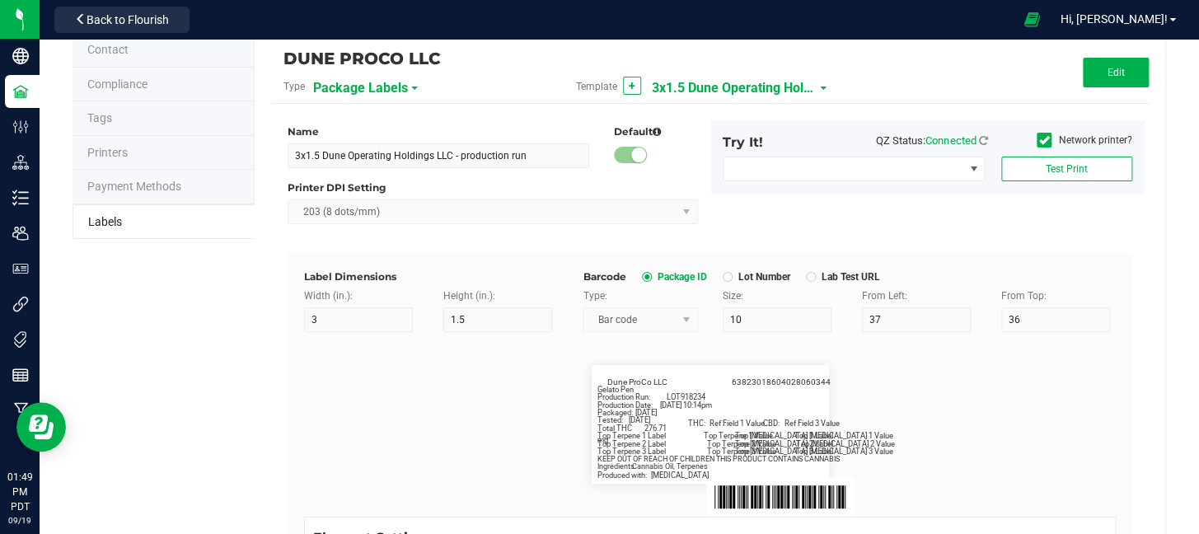
scroll to position [45, 0]
click at [1094, 68] on button "Edit" at bounding box center [1116, 74] width 66 height 30
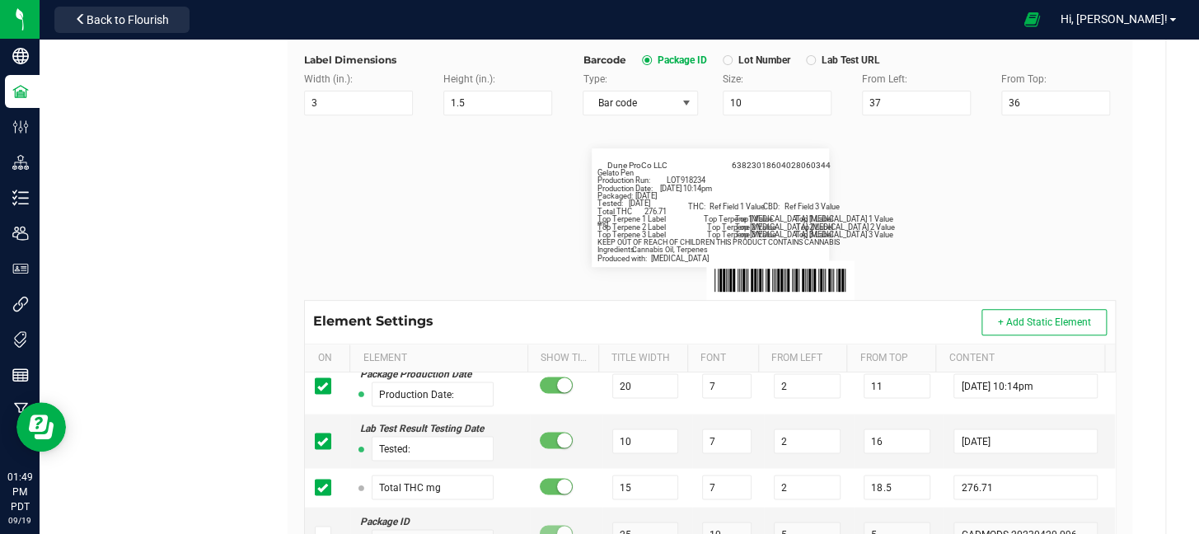
scroll to position [394, 0]
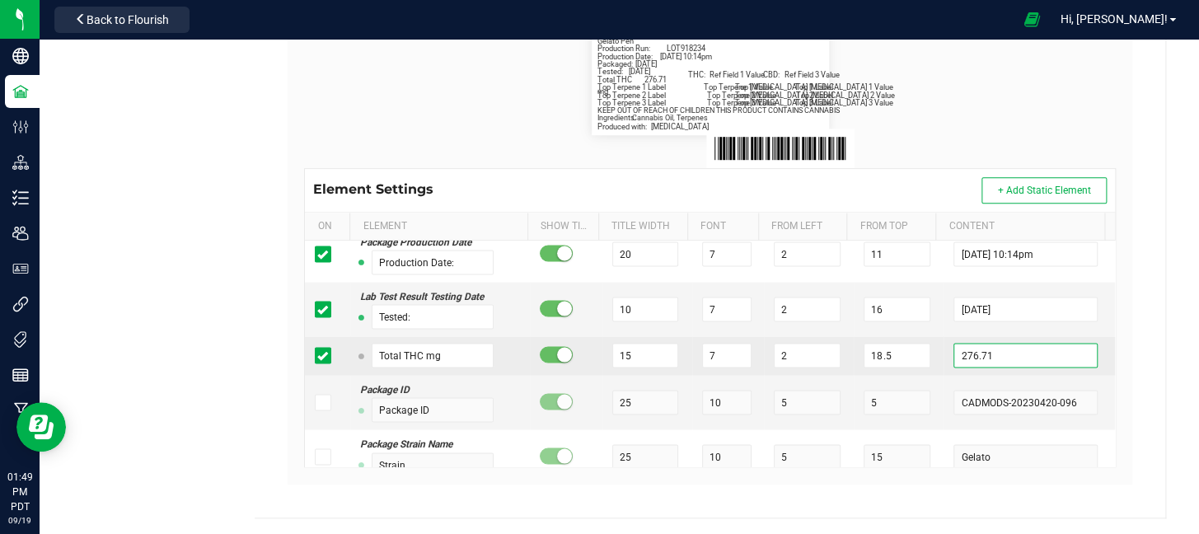
click at [971, 352] on input "276.71" at bounding box center [1025, 355] width 143 height 25
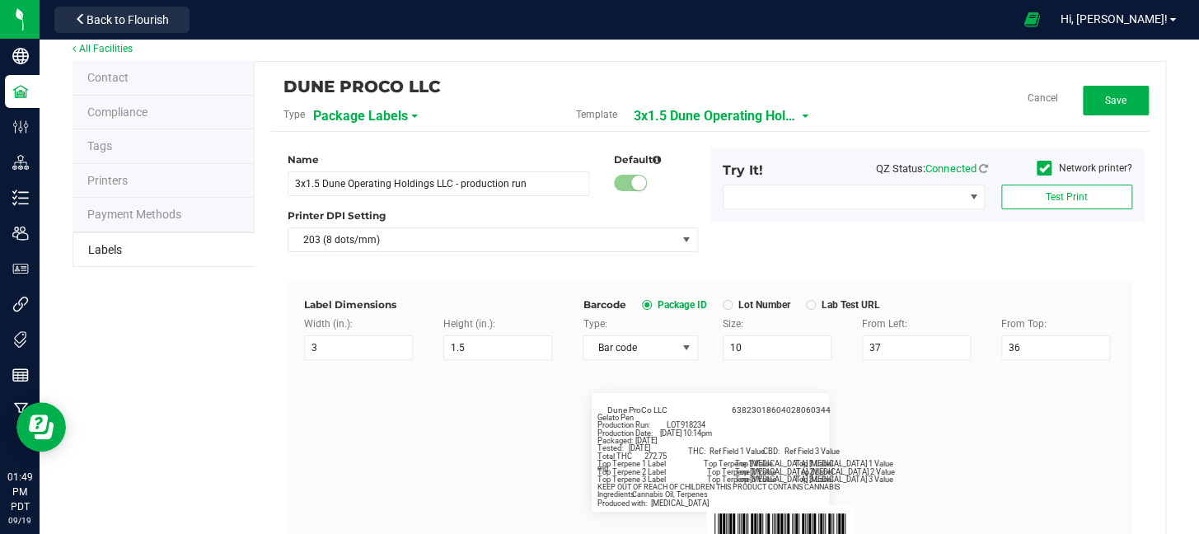
scroll to position [15, 0]
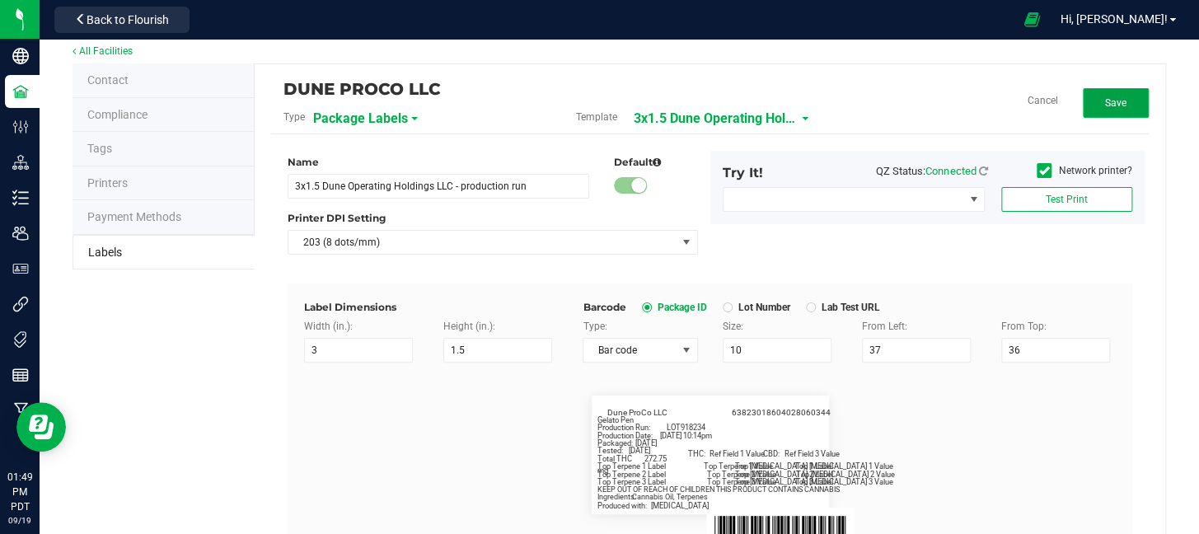
drag, startPoint x: 1081, startPoint y: 111, endPoint x: 1110, endPoint y: 91, distance: 36.1
click at [1110, 91] on button "Save" at bounding box center [1116, 103] width 66 height 30
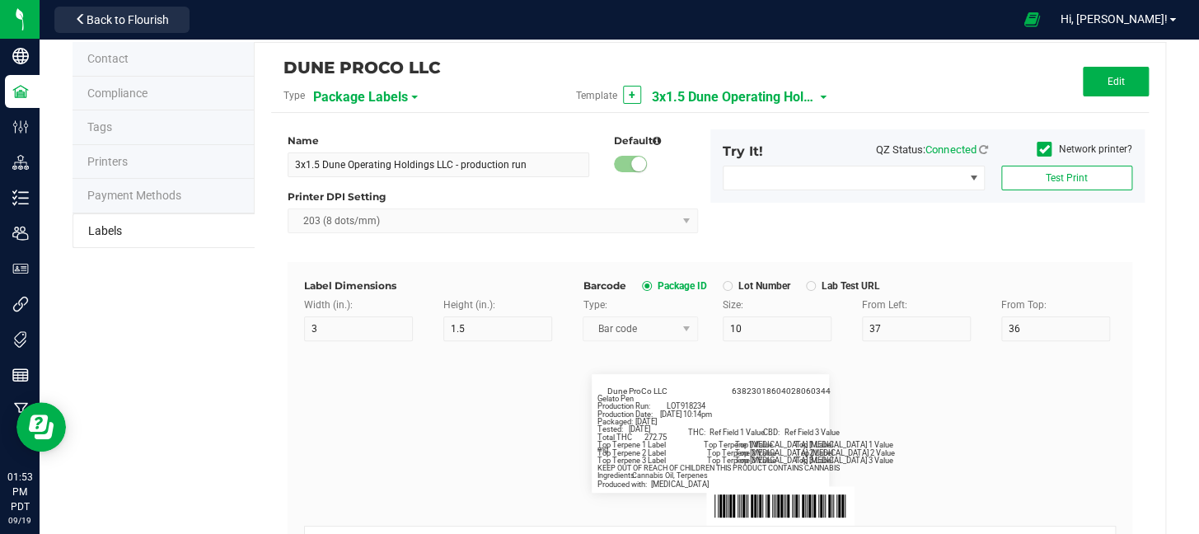
scroll to position [35, 0]
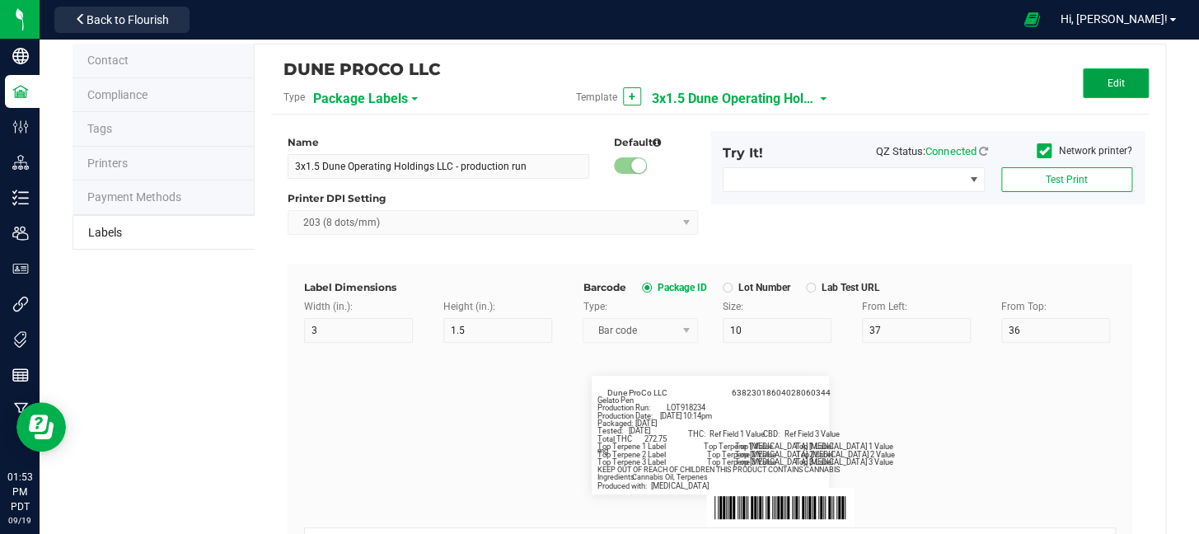
click at [1115, 82] on button "Edit" at bounding box center [1116, 83] width 66 height 30
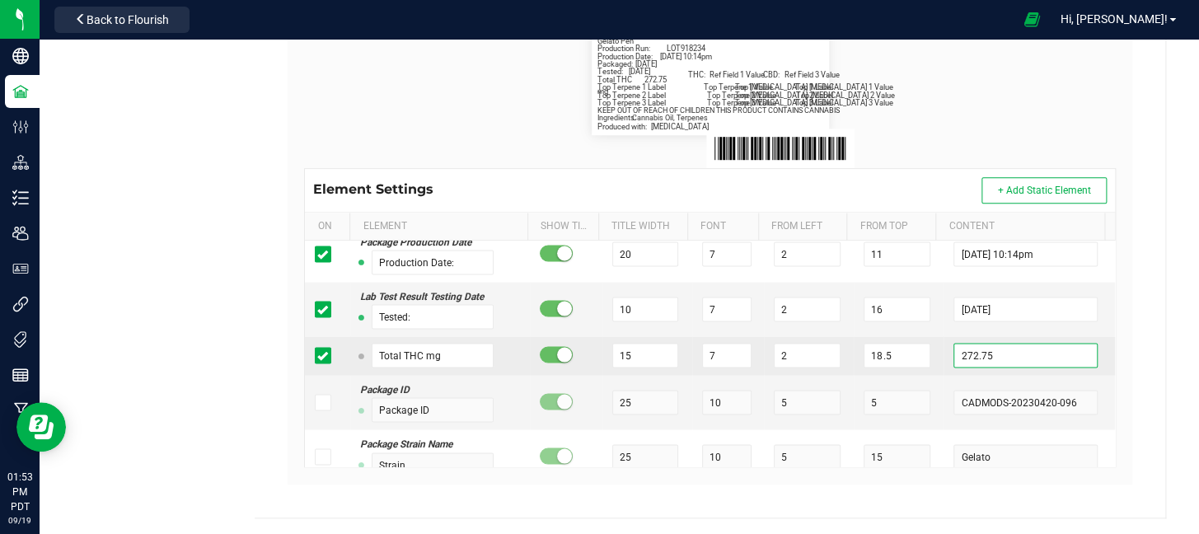
click at [983, 356] on input "272.75" at bounding box center [1025, 355] width 143 height 25
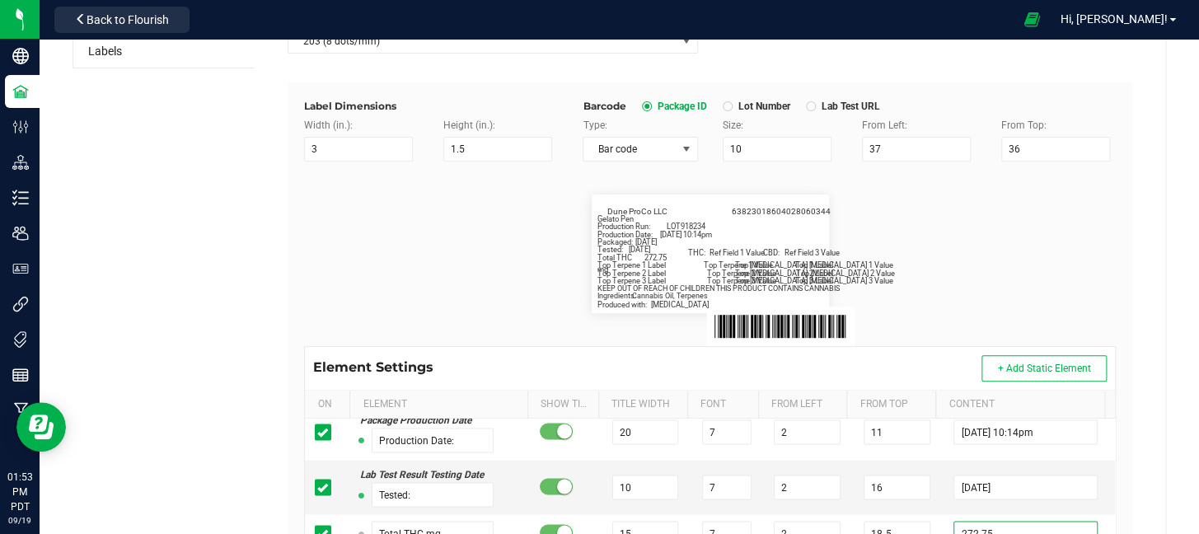
scroll to position [0, 0]
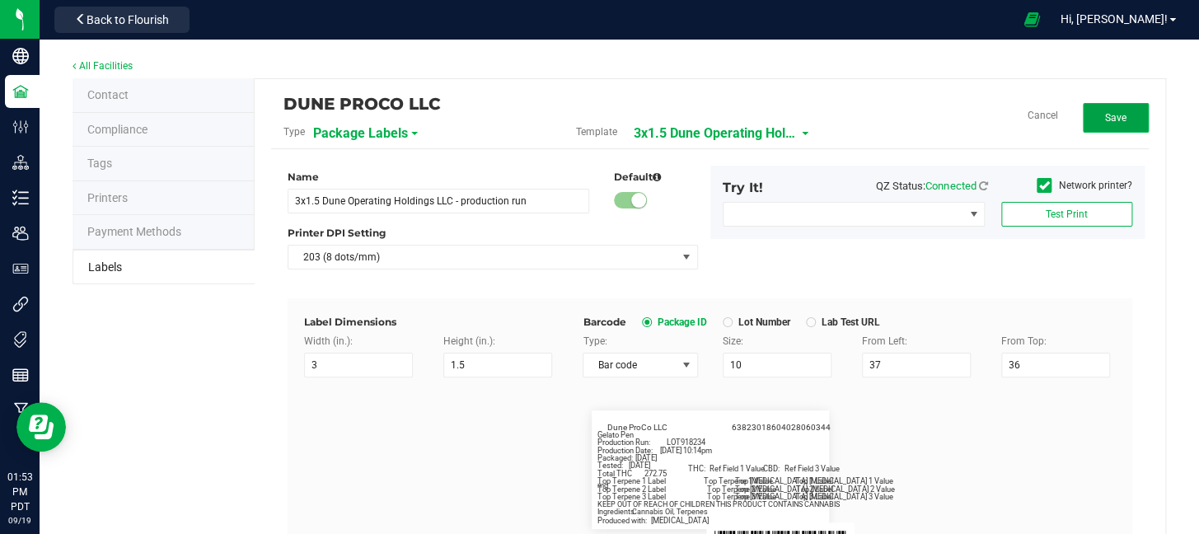
click at [1089, 116] on button "Save" at bounding box center [1116, 118] width 66 height 30
click at [1090, 106] on button "Edit" at bounding box center [1116, 118] width 66 height 30
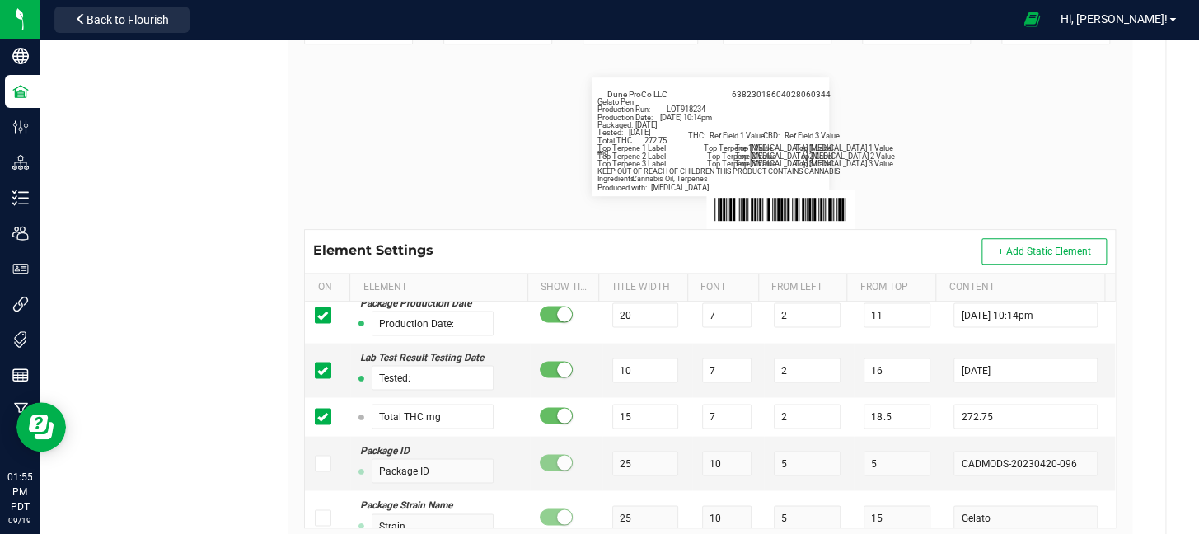
scroll to position [334, 0]
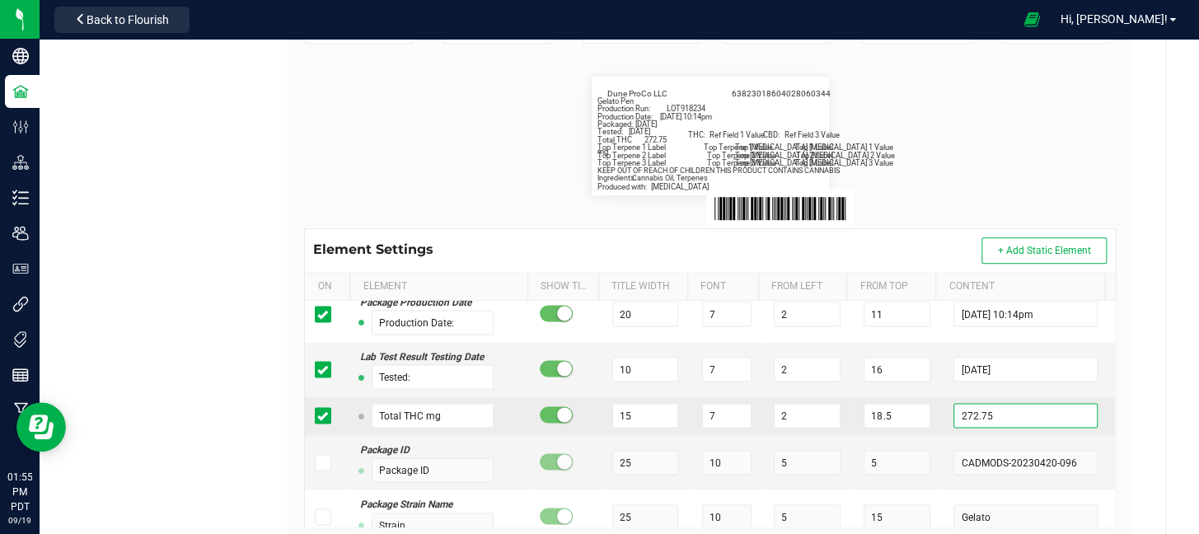
click at [993, 419] on input "272.75" at bounding box center [1025, 415] width 143 height 25
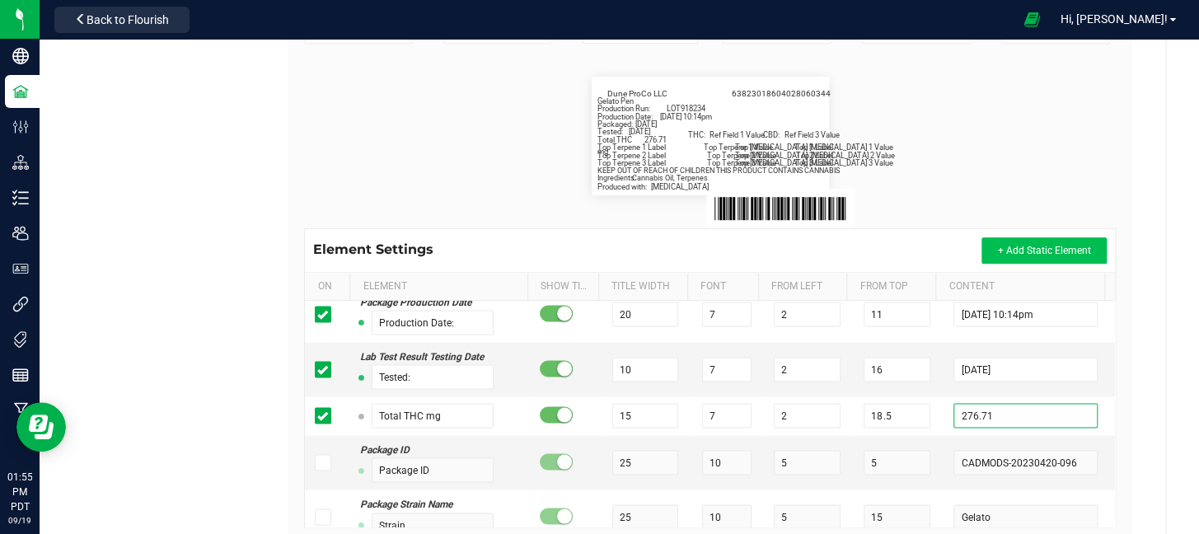
scroll to position [0, 0]
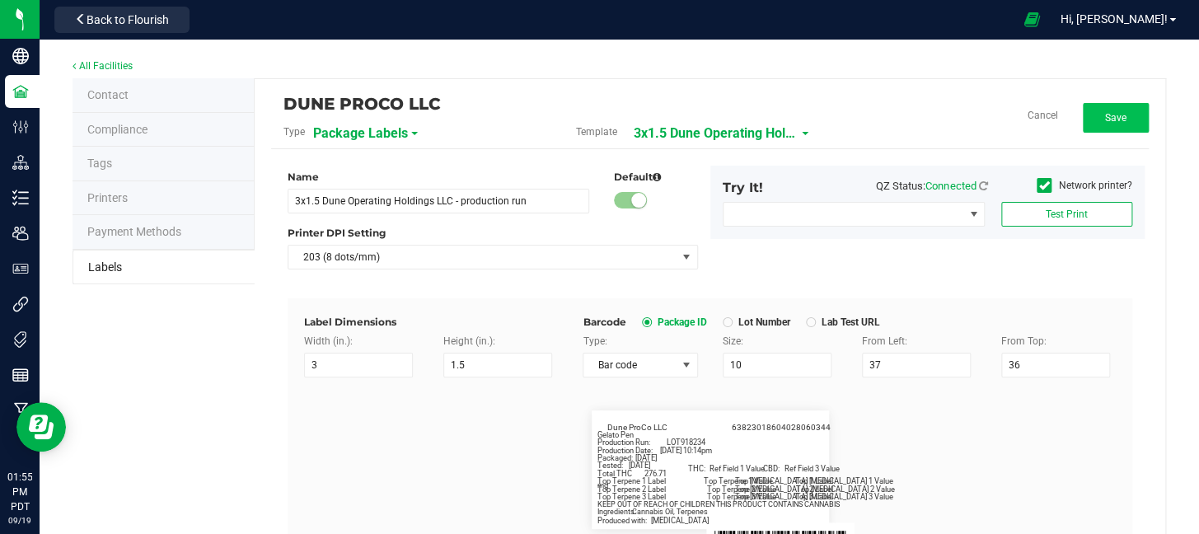
type input "276.71"
click at [1128, 120] on button "Save" at bounding box center [1116, 118] width 66 height 30
